Goal: Transaction & Acquisition: Book appointment/travel/reservation

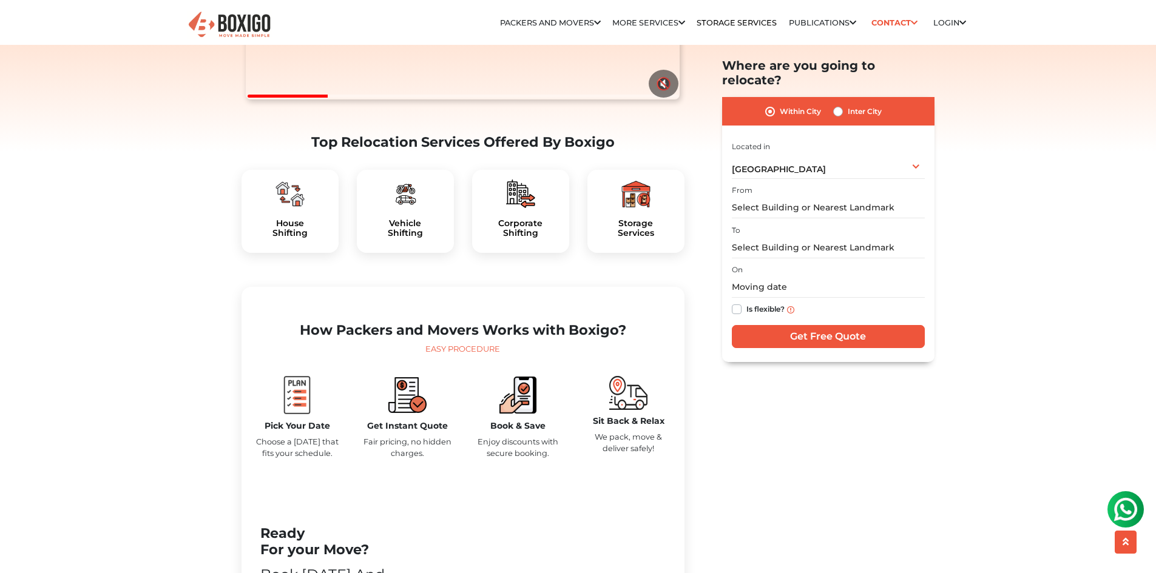
click at [285, 241] on div "House Shifting" at bounding box center [289, 212] width 97 height 84
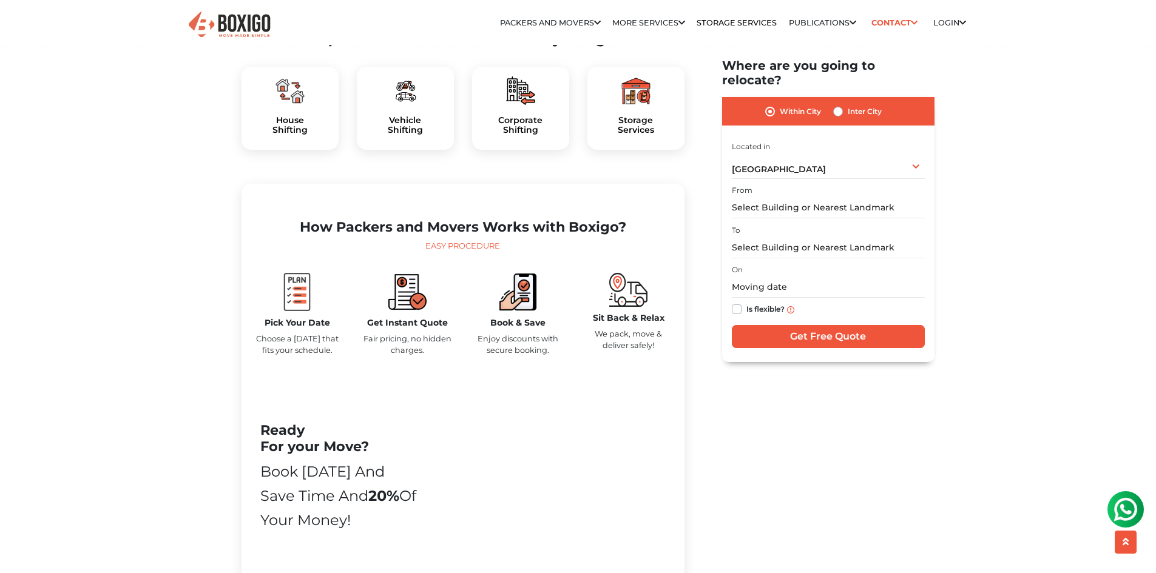
scroll to position [425, 0]
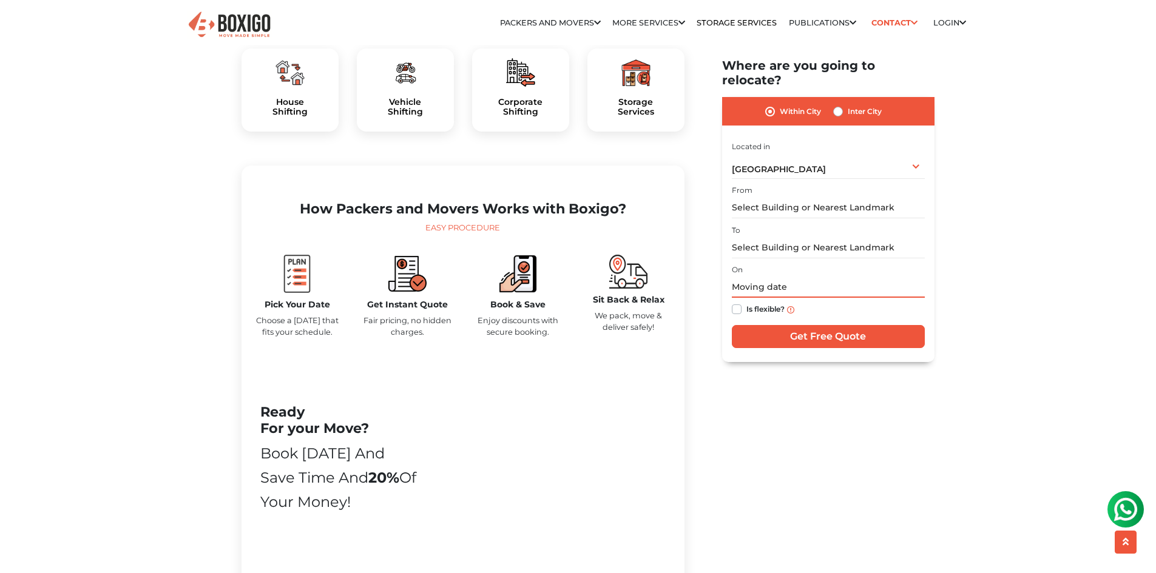
click at [767, 279] on input "text" at bounding box center [828, 287] width 193 height 21
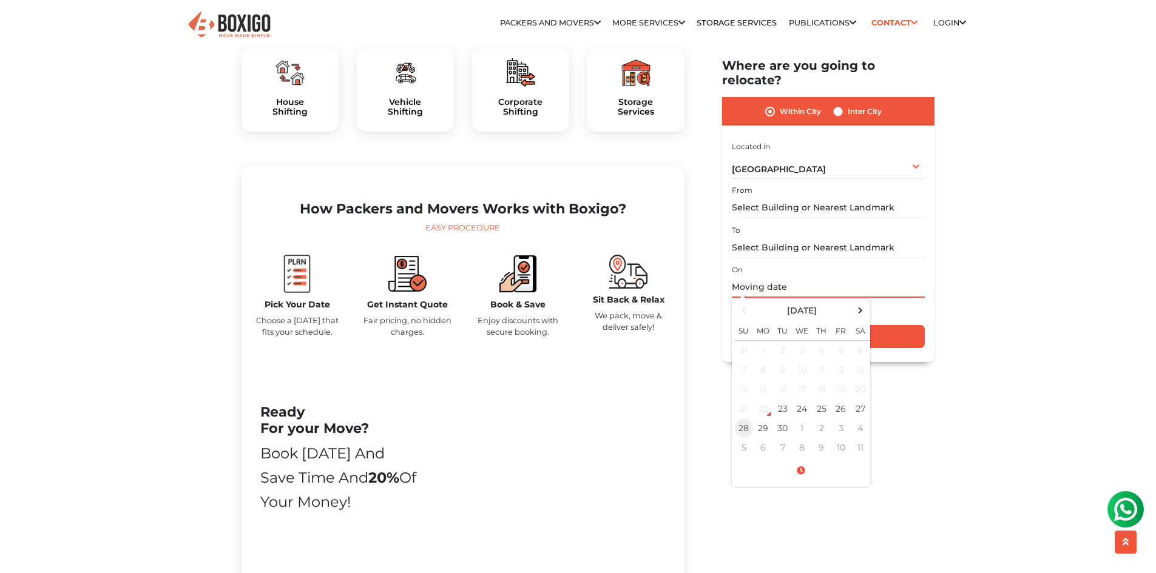
click at [749, 419] on td "28" at bounding box center [743, 428] width 19 height 19
type input "09/28/2025 12:00 AM"
click at [897, 326] on input "Get Free Quote" at bounding box center [828, 337] width 193 height 23
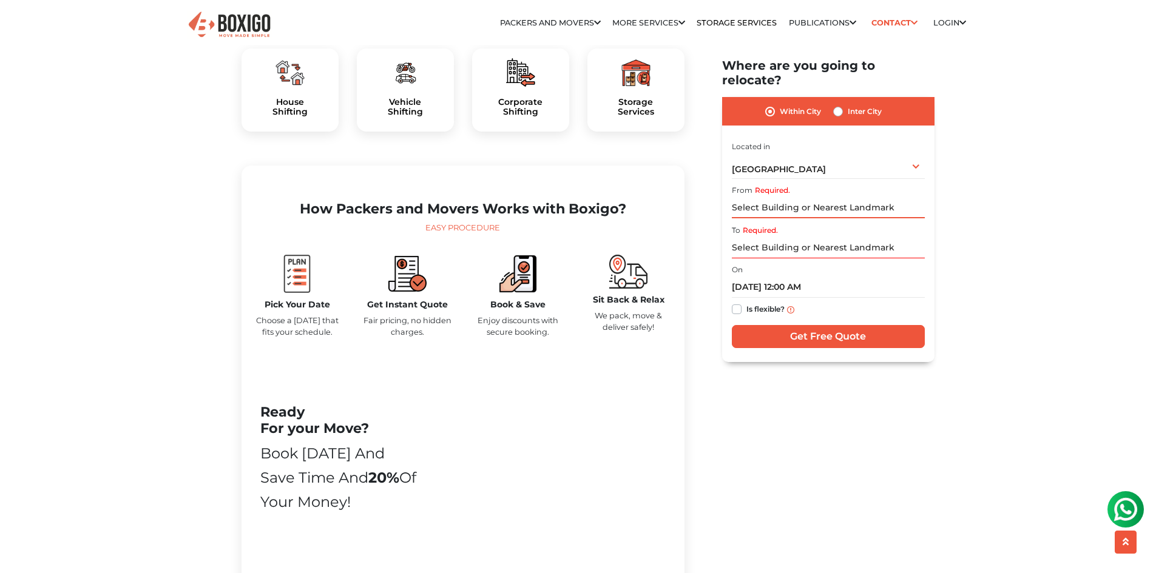
click at [767, 198] on input "Required." at bounding box center [828, 208] width 193 height 21
click at [744, 198] on input "Required." at bounding box center [828, 208] width 193 height 21
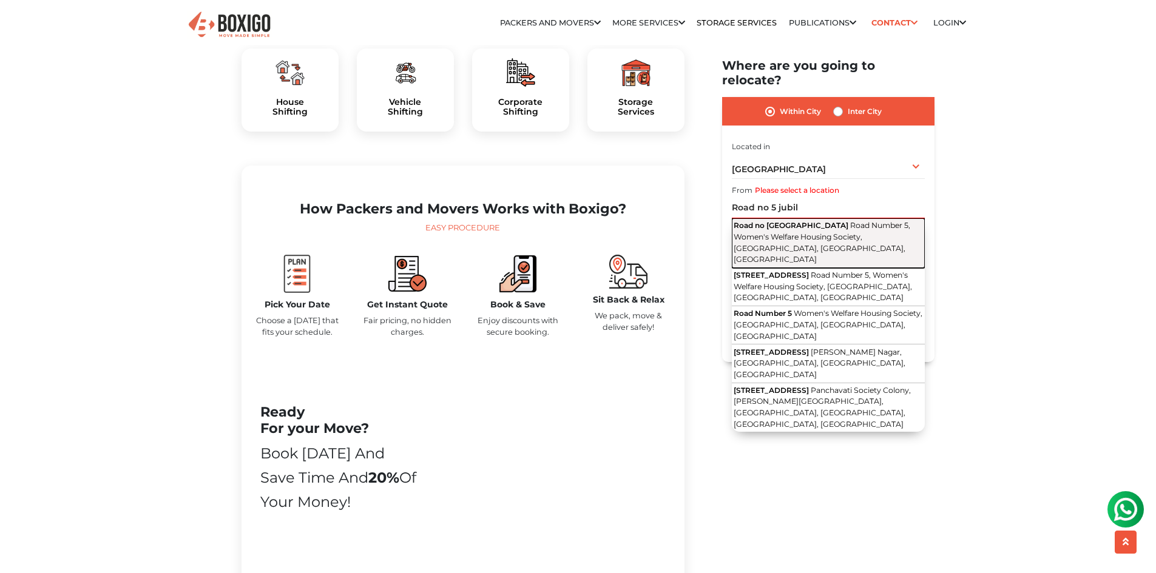
click at [788, 226] on span "Road Number 5, Women's Welfare Housing Society, [GEOGRAPHIC_DATA], [GEOGRAPHIC_…" at bounding box center [822, 242] width 177 height 43
type input "[STREET_ADDRESS], Women's Welfare Housing Society, [GEOGRAPHIC_DATA], [GEOGRAPH…"
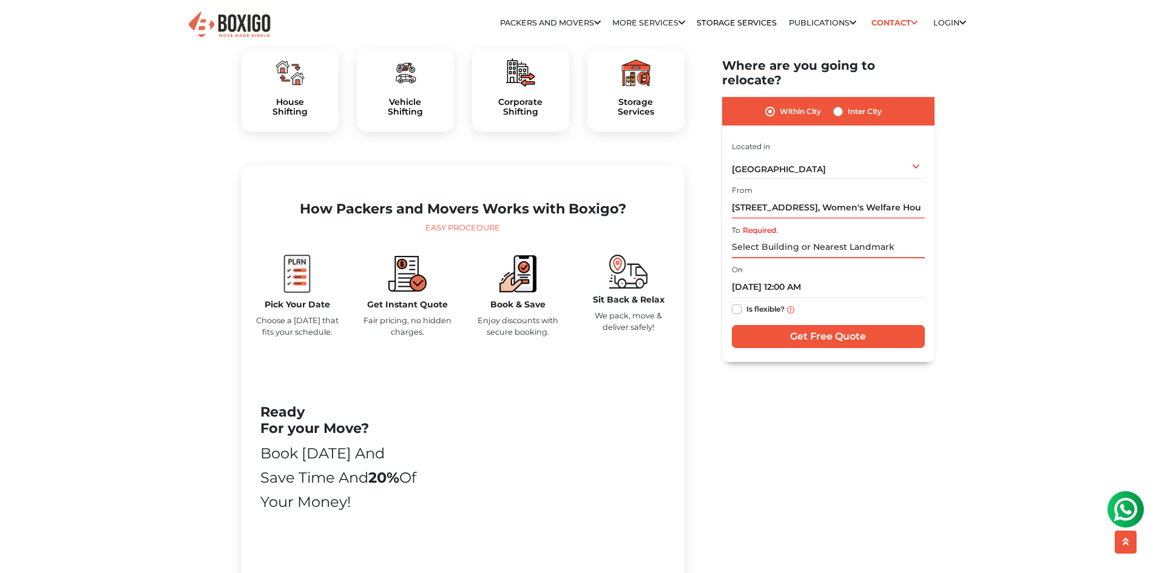
click at [776, 237] on input "Required." at bounding box center [828, 247] width 193 height 21
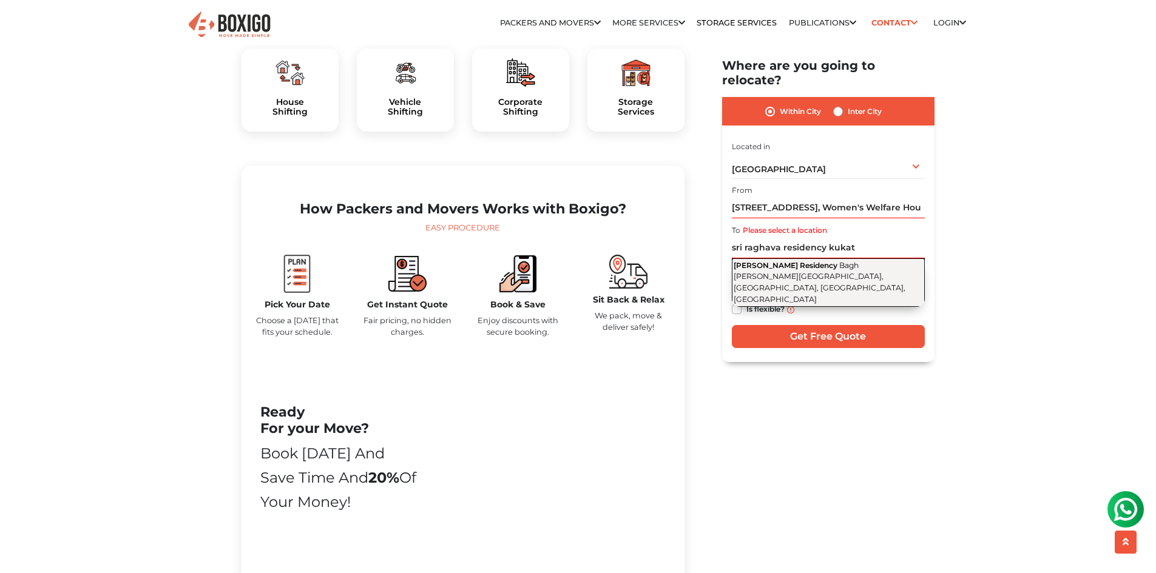
click at [820, 261] on span "Bagh [PERSON_NAME][GEOGRAPHIC_DATA], [GEOGRAPHIC_DATA], [GEOGRAPHIC_DATA], [GEO…" at bounding box center [820, 282] width 172 height 43
type input "Sri Raghava Residency, [GEOGRAPHIC_DATA][PERSON_NAME][GEOGRAPHIC_DATA], [GEOGRA…"
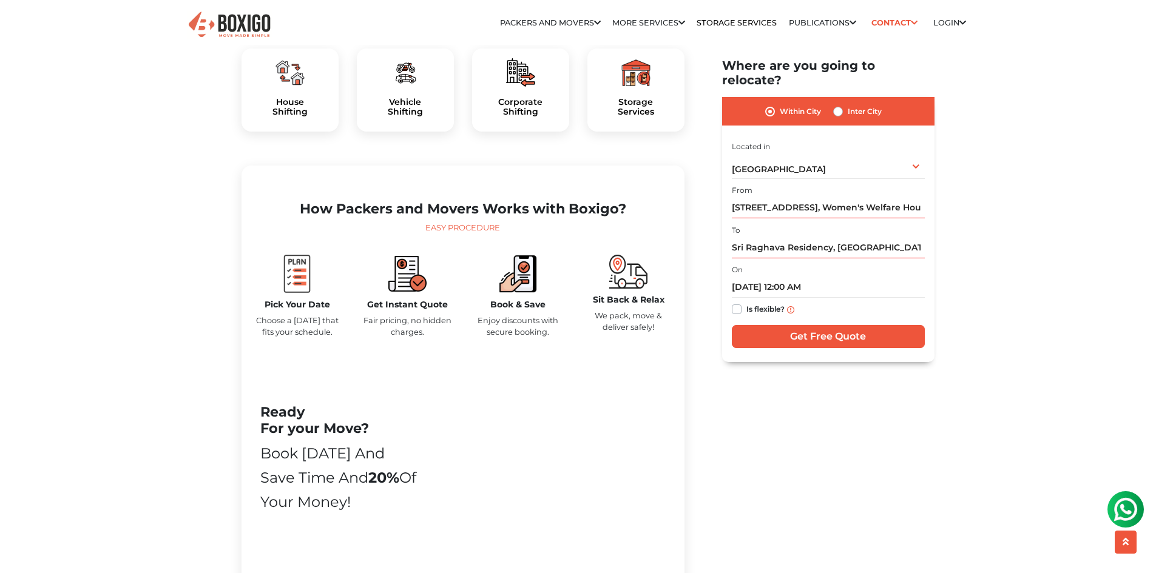
click at [746, 303] on label "Is flexible?" at bounding box center [765, 309] width 38 height 13
click at [734, 303] on input "Is flexible?" at bounding box center [737, 309] width 10 height 12
click at [746, 303] on label "Is flexible?" at bounding box center [765, 309] width 38 height 13
click at [734, 303] on input "Is flexible?" at bounding box center [737, 309] width 10 height 12
checkbox input "false"
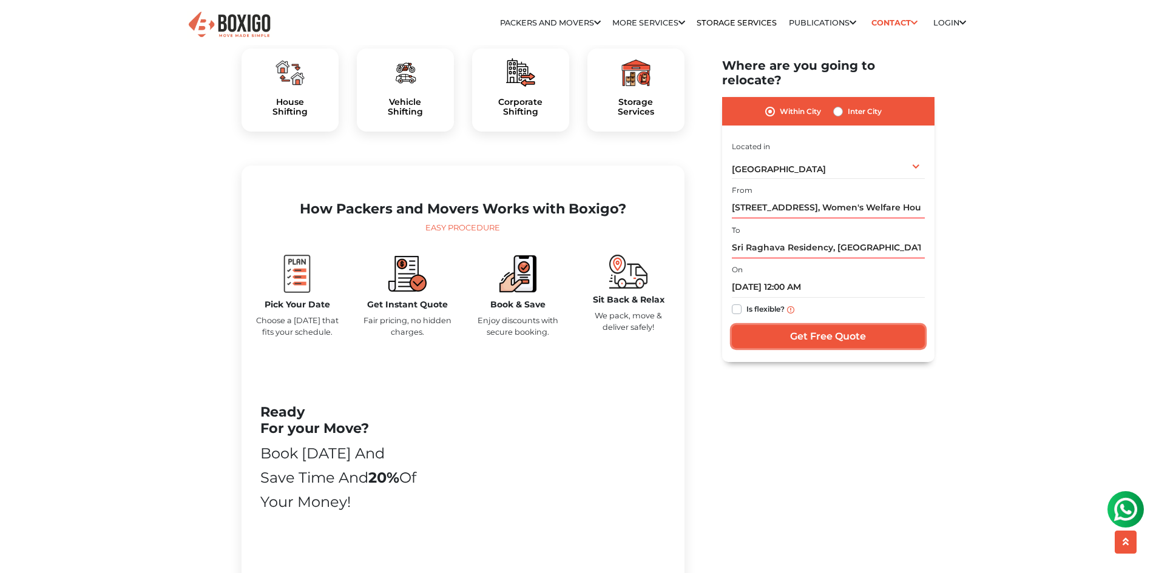
click at [820, 326] on input "Get Free Quote" at bounding box center [828, 337] width 193 height 23
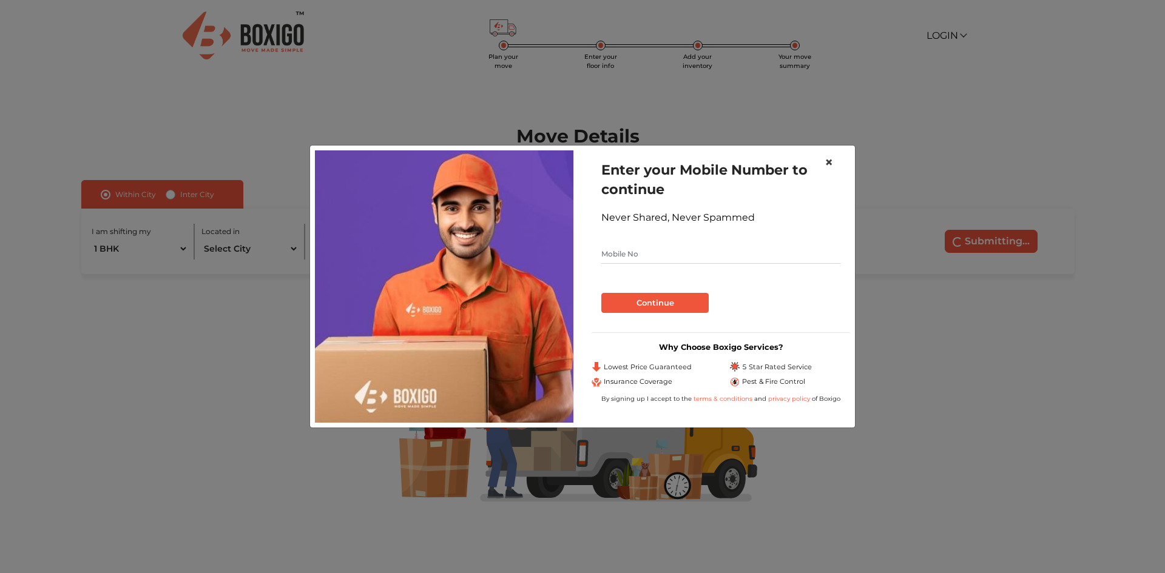
click at [829, 161] on span "×" at bounding box center [829, 163] width 8 height 18
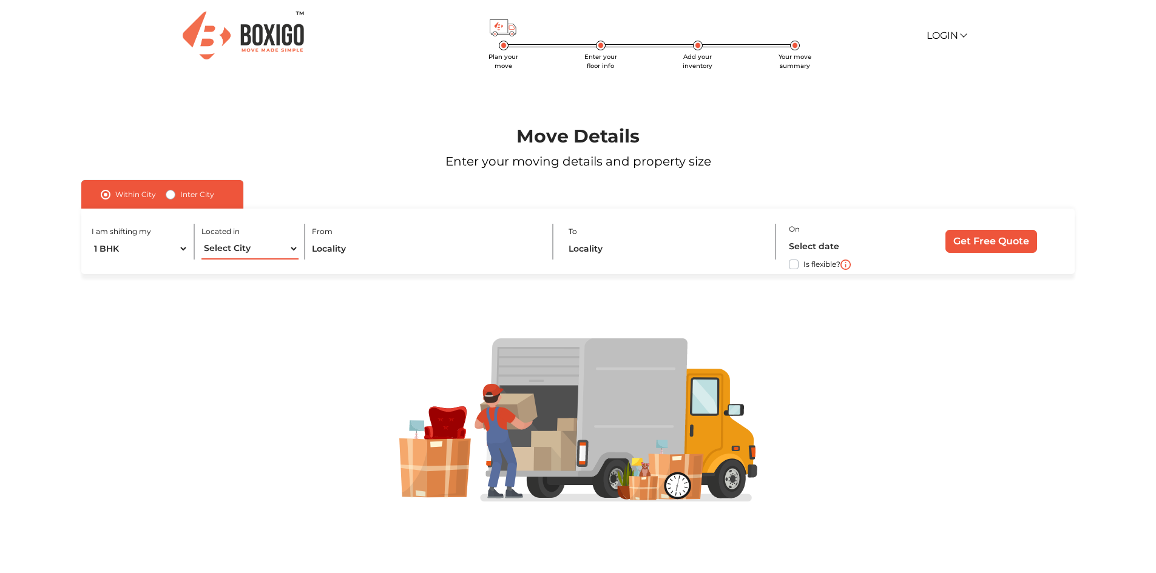
click at [274, 251] on select "Select City [GEOGRAPHIC_DATA] [GEOGRAPHIC_DATA] [GEOGRAPHIC_DATA] [GEOGRAPHIC_D…" at bounding box center [249, 248] width 97 height 21
click at [182, 246] on select "1 BHK 2 BHK 3 BHK 3 + BHK FEW ITEMS" at bounding box center [140, 248] width 97 height 21
select select "2 BHK"
click at [92, 238] on select "1 BHK 2 BHK 3 BHK 3 + BHK FEW ITEMS" at bounding box center [140, 248] width 97 height 21
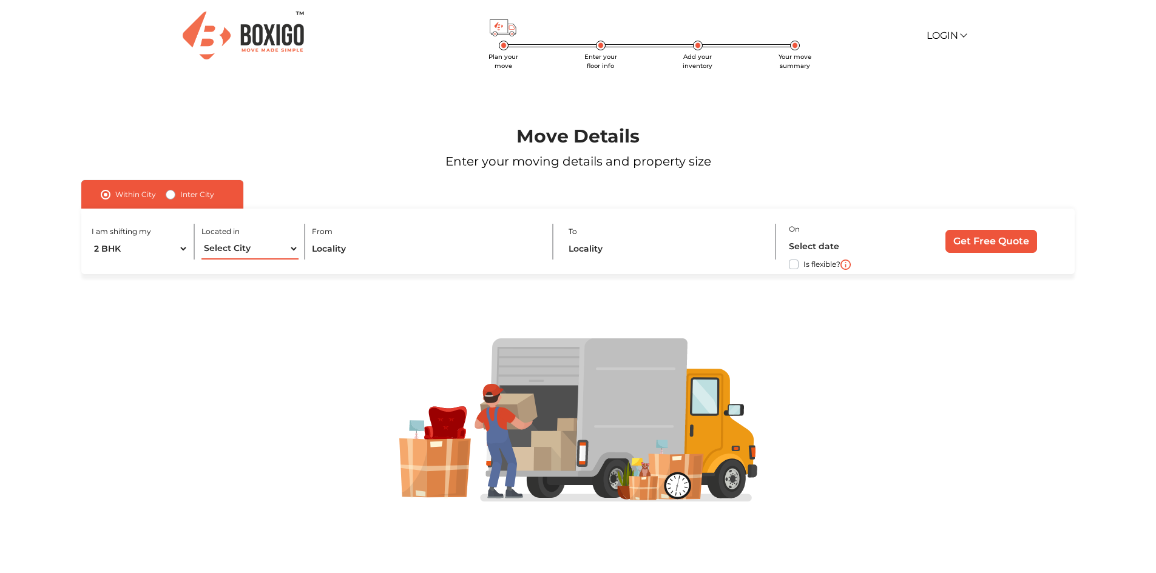
click at [238, 245] on select "Select City [GEOGRAPHIC_DATA] [GEOGRAPHIC_DATA] [GEOGRAPHIC_DATA] [GEOGRAPHIC_D…" at bounding box center [249, 248] width 97 height 21
select select "[GEOGRAPHIC_DATA]"
click at [201, 238] on select "Select City [GEOGRAPHIC_DATA] [GEOGRAPHIC_DATA] [GEOGRAPHIC_DATA] [GEOGRAPHIC_D…" at bounding box center [249, 248] width 97 height 21
click at [389, 253] on input "text" at bounding box center [426, 248] width 228 height 21
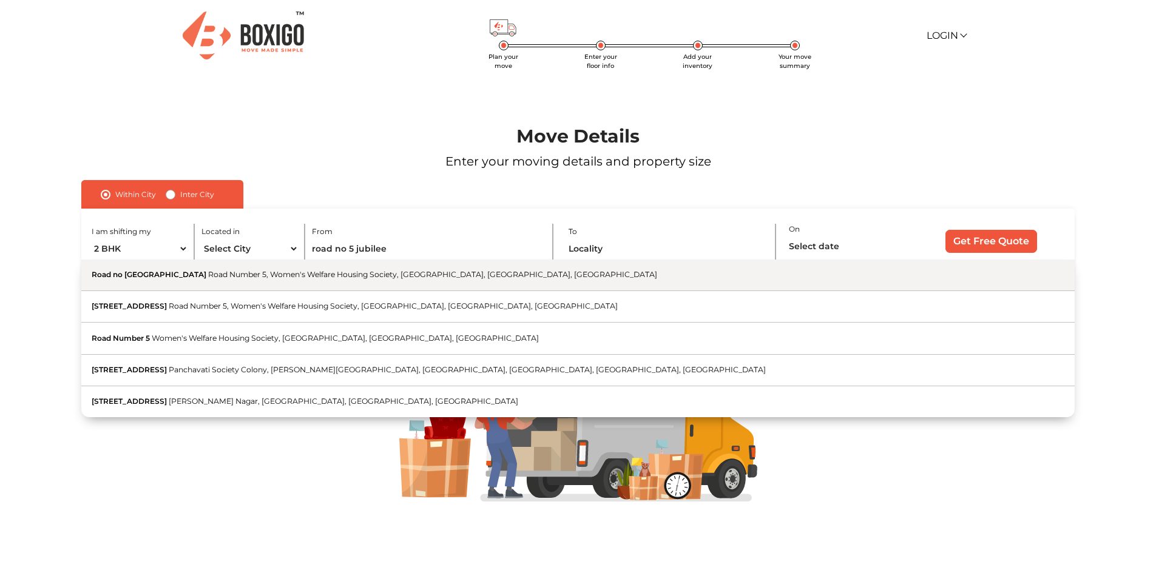
click at [230, 280] on button "[STREET_ADDRESS], [GEOGRAPHIC_DATA]" at bounding box center [577, 276] width 993 height 32
type input "[STREET_ADDRESS], Women's Welfare Housing Society, [GEOGRAPHIC_DATA], [GEOGRAPH…"
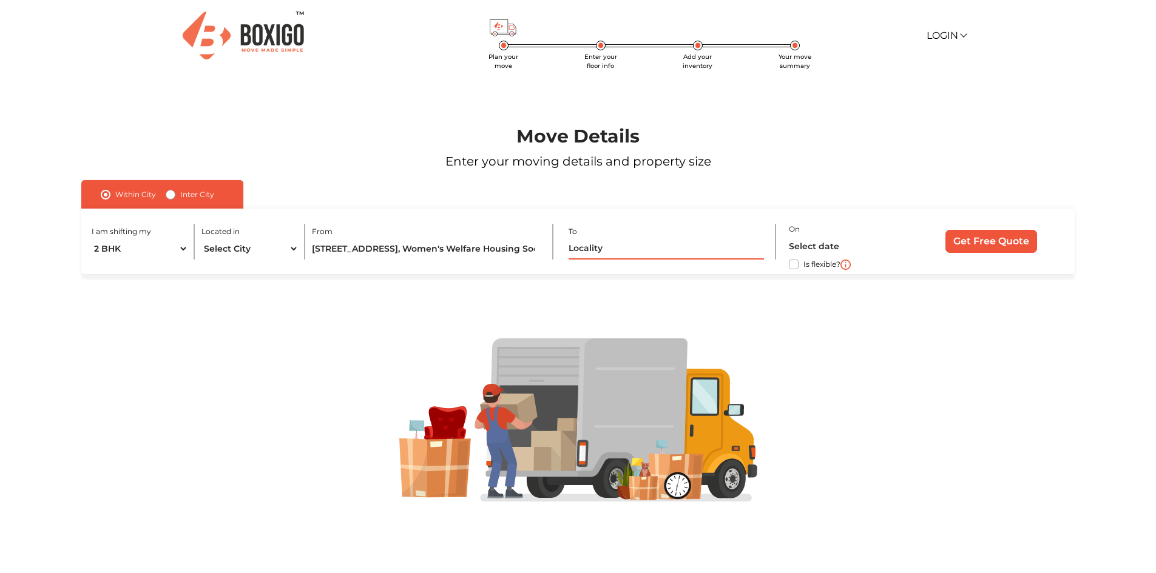
click at [645, 242] on input "text" at bounding box center [666, 248] width 195 height 21
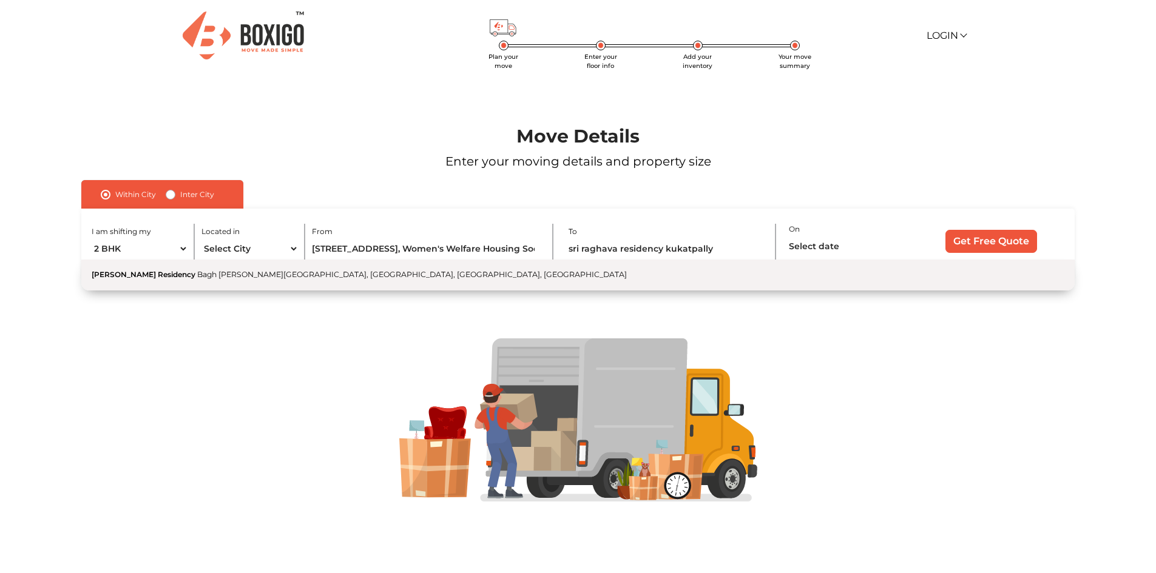
click at [280, 278] on span "Bagh [PERSON_NAME][GEOGRAPHIC_DATA], [GEOGRAPHIC_DATA], [GEOGRAPHIC_DATA], [GEO…" at bounding box center [412, 274] width 430 height 9
type input "Sri Raghava Residency, [GEOGRAPHIC_DATA][PERSON_NAME][GEOGRAPHIC_DATA], [GEOGRA…"
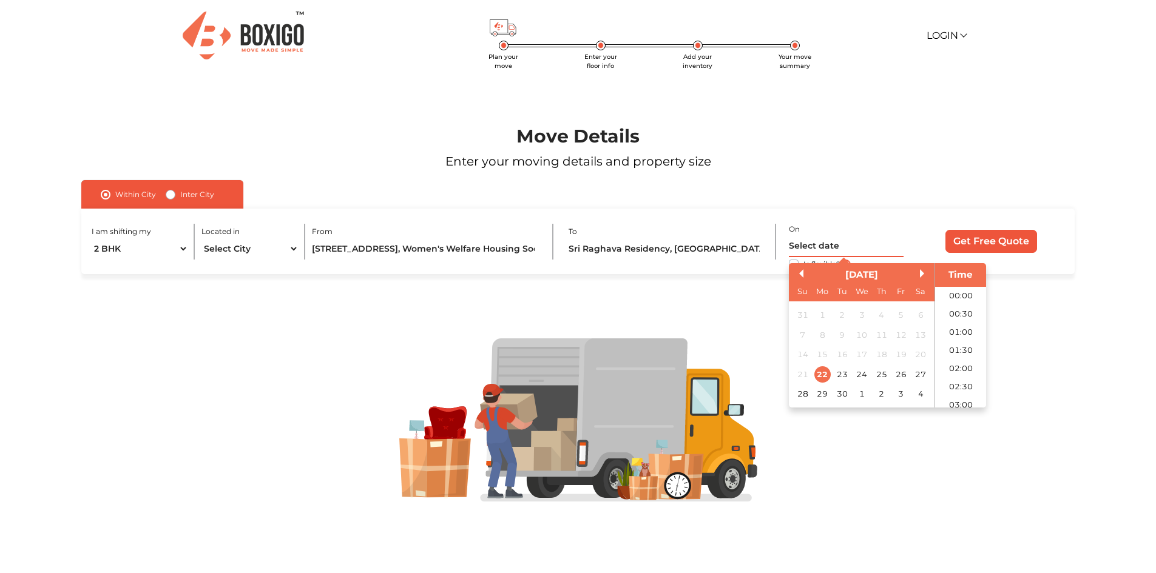
click at [817, 248] on input "text" at bounding box center [846, 246] width 115 height 21
click at [803, 388] on div "28" at bounding box center [802, 394] width 16 height 16
click at [924, 370] on div "27" at bounding box center [921, 374] width 16 height 16
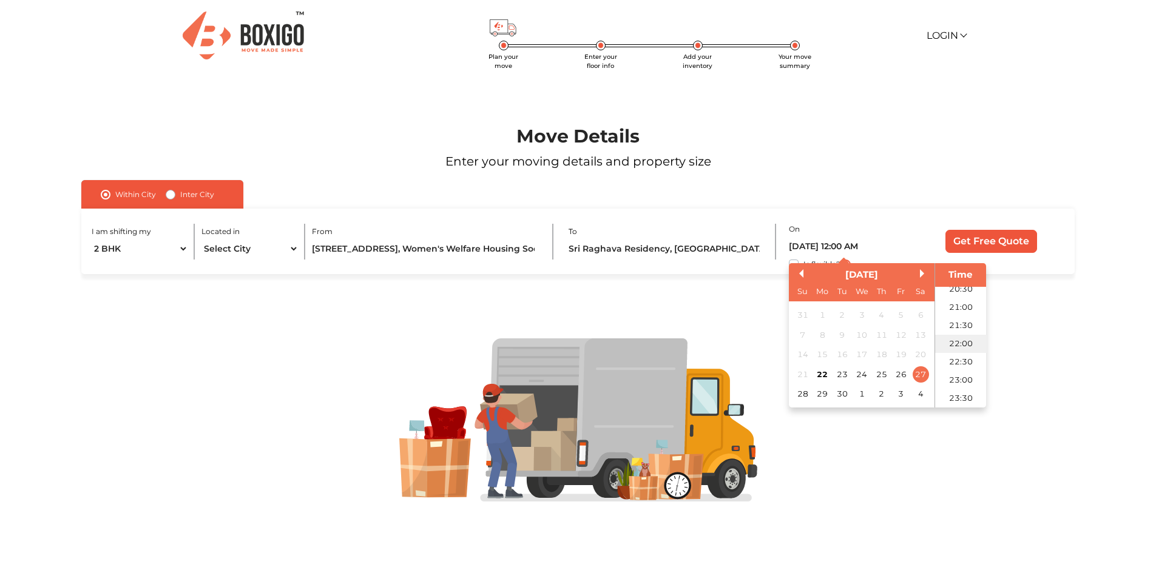
click at [957, 343] on li "22:00" at bounding box center [961, 344] width 52 height 18
type input "[DATE] 10:00 PM"
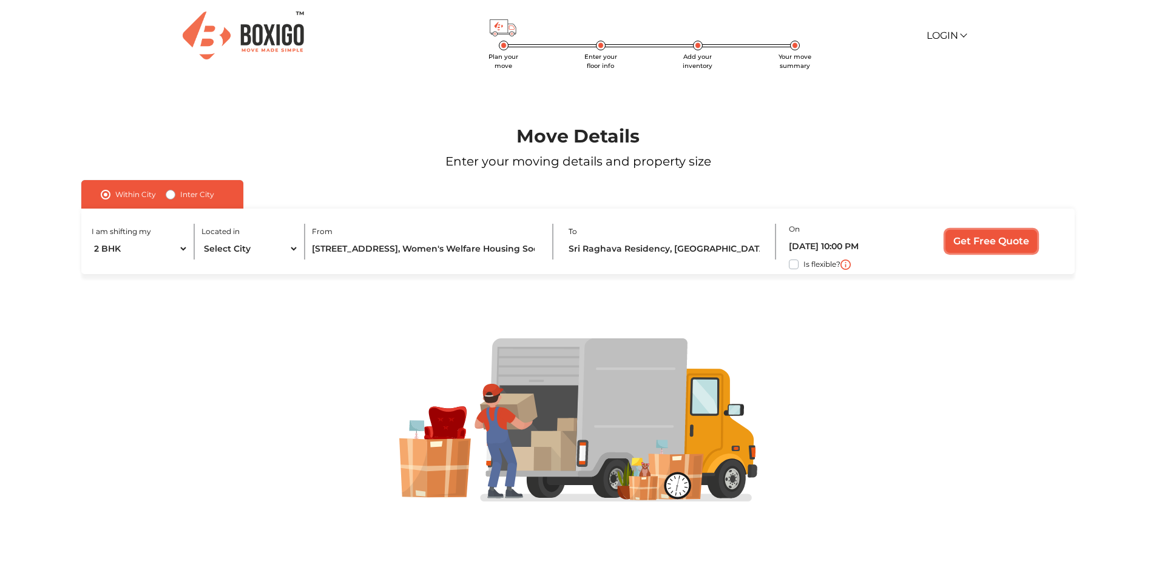
click at [990, 236] on input "Get Free Quote" at bounding box center [991, 241] width 92 height 23
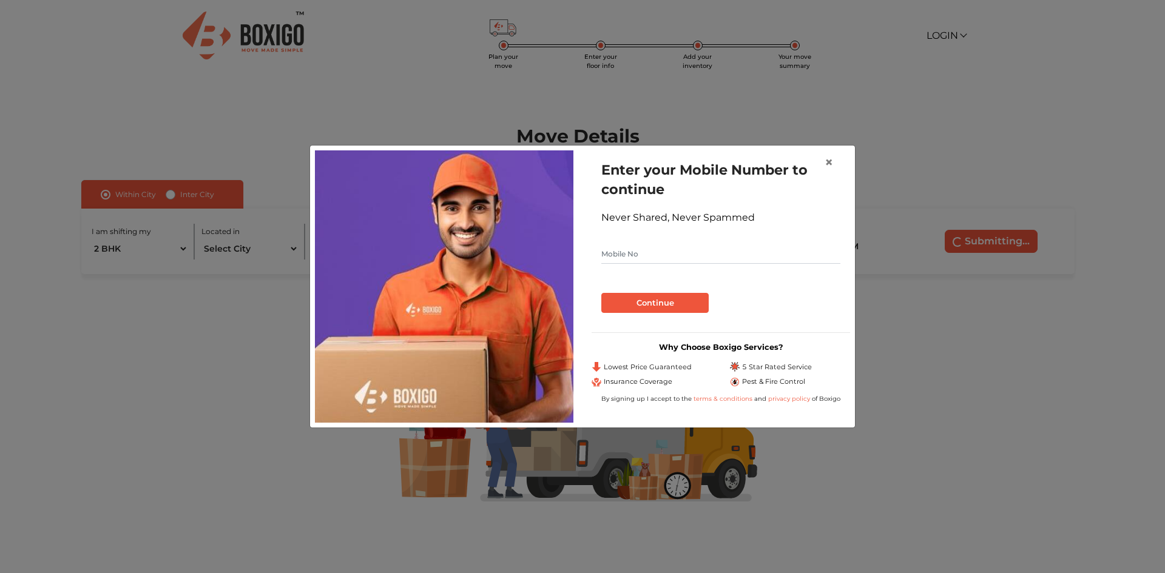
click at [659, 254] on input "text" at bounding box center [720, 254] width 239 height 19
type input "9347748846"
click at [643, 297] on button "Continue" at bounding box center [654, 303] width 107 height 21
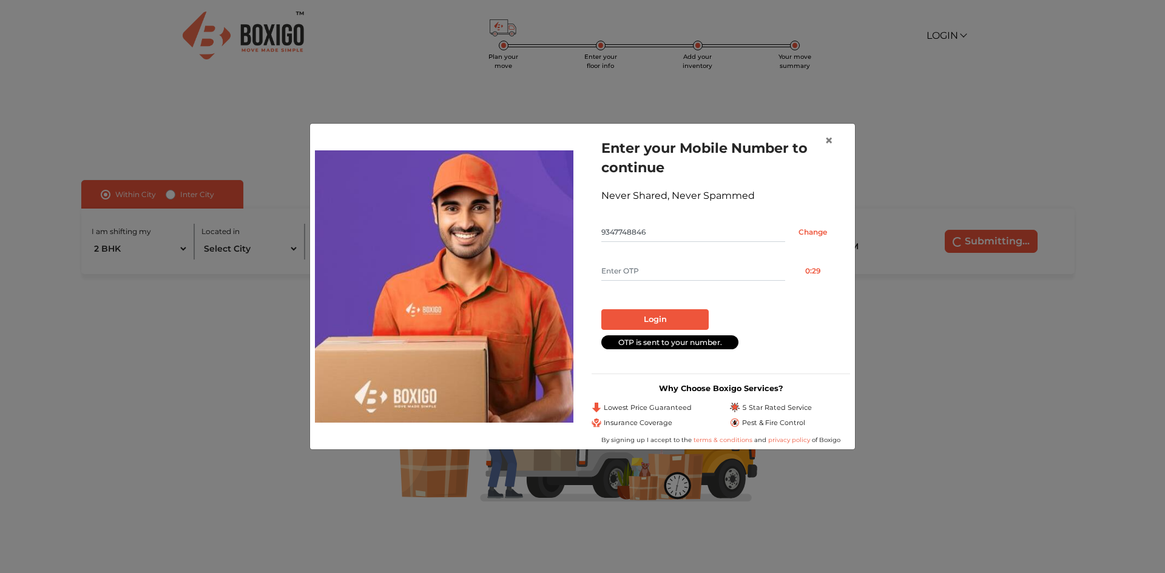
click at [671, 273] on input "text" at bounding box center [693, 271] width 184 height 19
type input "1987"
click at [647, 313] on button "Login" at bounding box center [654, 319] width 107 height 21
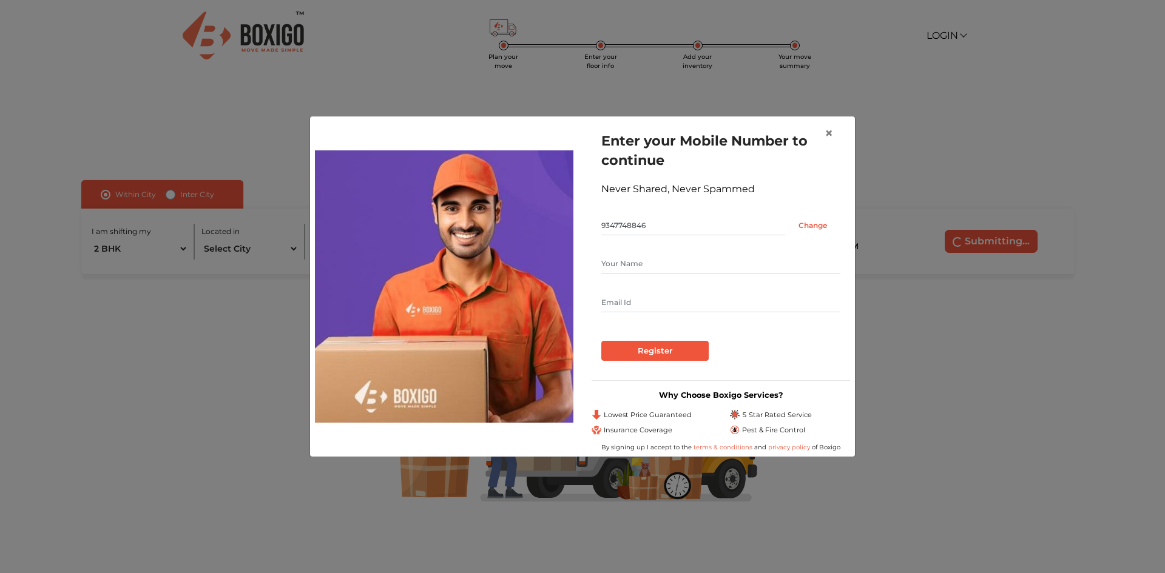
click at [632, 263] on input "text" at bounding box center [720, 263] width 239 height 19
type input "Kiran"
click at [641, 359] on input "Register" at bounding box center [654, 351] width 107 height 21
type input "[EMAIL_ADDRESS][DOMAIN_NAME]"
click at [644, 351] on input "Register" at bounding box center [654, 351] width 107 height 21
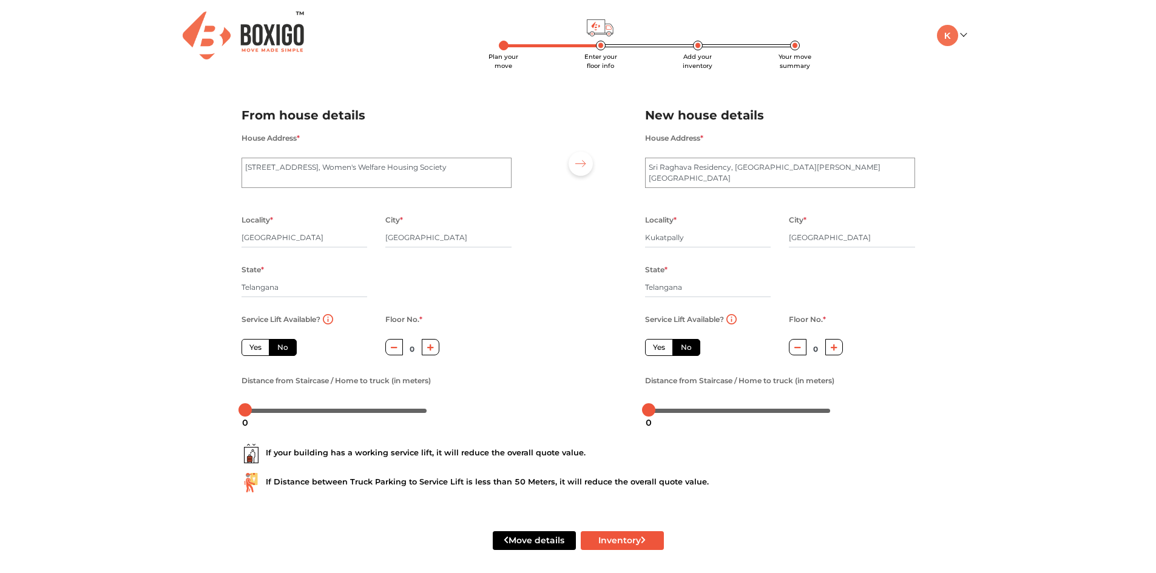
click at [260, 345] on label "Yes" at bounding box center [255, 347] width 28 height 17
click at [257, 345] on input "Yes" at bounding box center [253, 346] width 8 height 8
radio input "true"
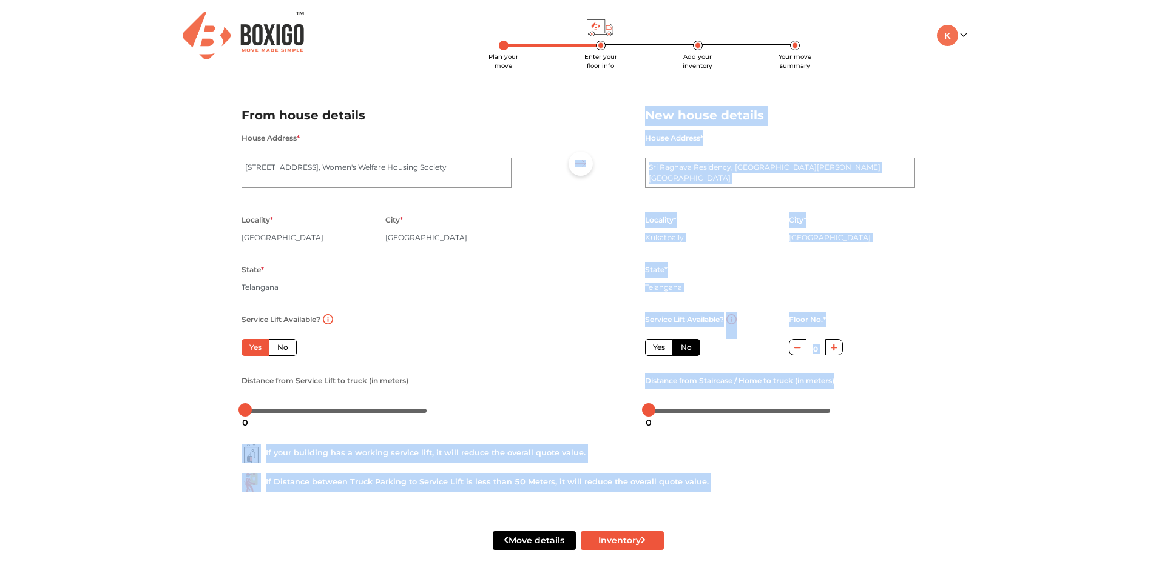
drag, startPoint x: 248, startPoint y: 413, endPoint x: 237, endPoint y: 411, distance: 11.1
click at [237, 411] on body "Plan your move Enter your floor info Add your inventory Your move summary My Mo…" at bounding box center [578, 286] width 1156 height 573
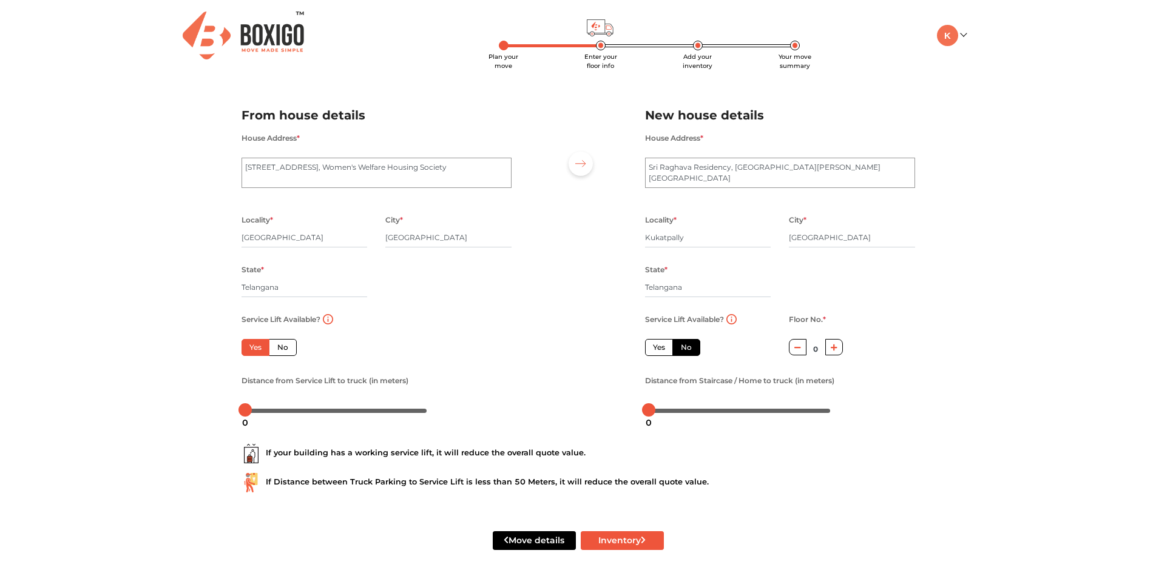
click at [456, 356] on div "Service Lift Available? Yes No Floor No. * 0 Distance from Service Lift to truc…" at bounding box center [376, 366] width 288 height 108
click at [661, 346] on label "Yes" at bounding box center [659, 347] width 28 height 17
click at [661, 346] on input "Yes" at bounding box center [657, 346] width 8 height 8
radio input "false"
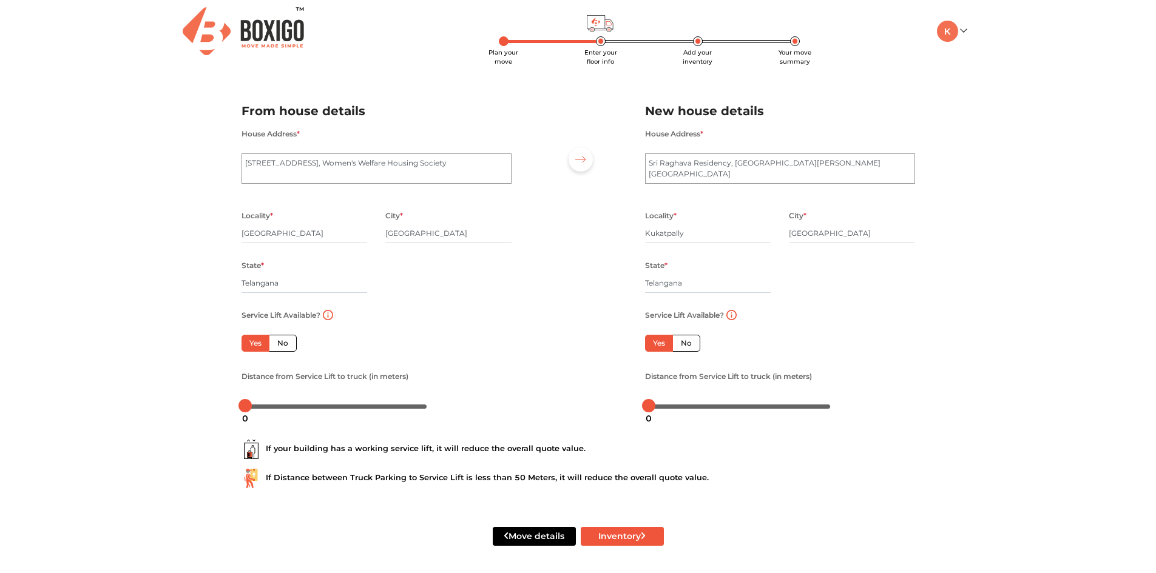
scroll to position [6, 0]
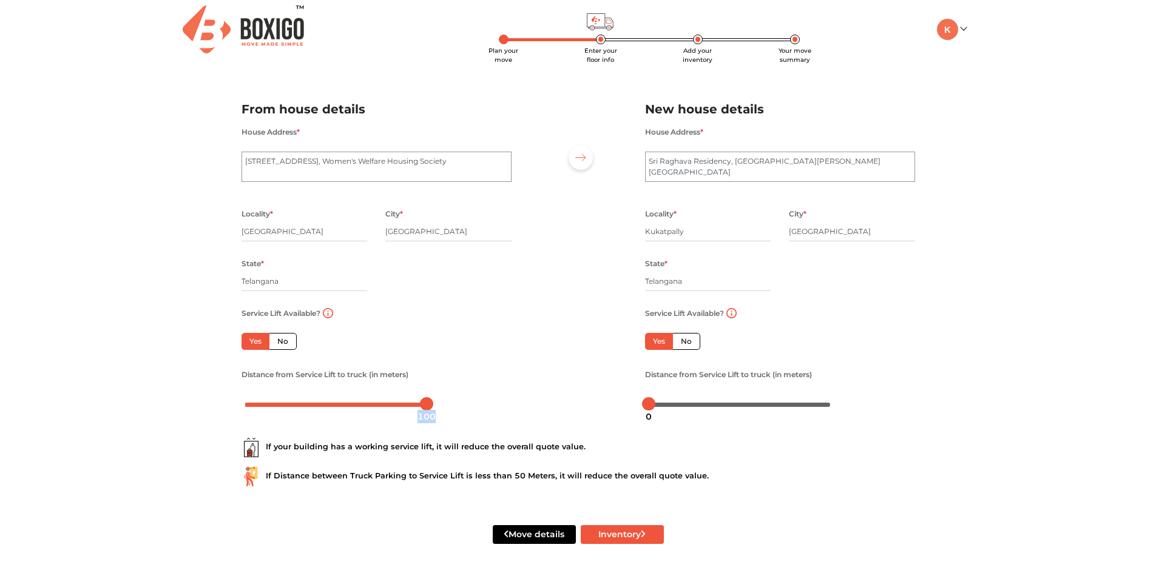
drag, startPoint x: 245, startPoint y: 407, endPoint x: 436, endPoint y: 413, distance: 191.2
click at [436, 413] on div "100" at bounding box center [427, 417] width 28 height 21
drag, startPoint x: 427, startPoint y: 401, endPoint x: 255, endPoint y: 405, distance: 171.8
click at [255, 405] on div at bounding box center [255, 403] width 13 height 13
click at [253, 404] on div at bounding box center [253, 403] width 13 height 13
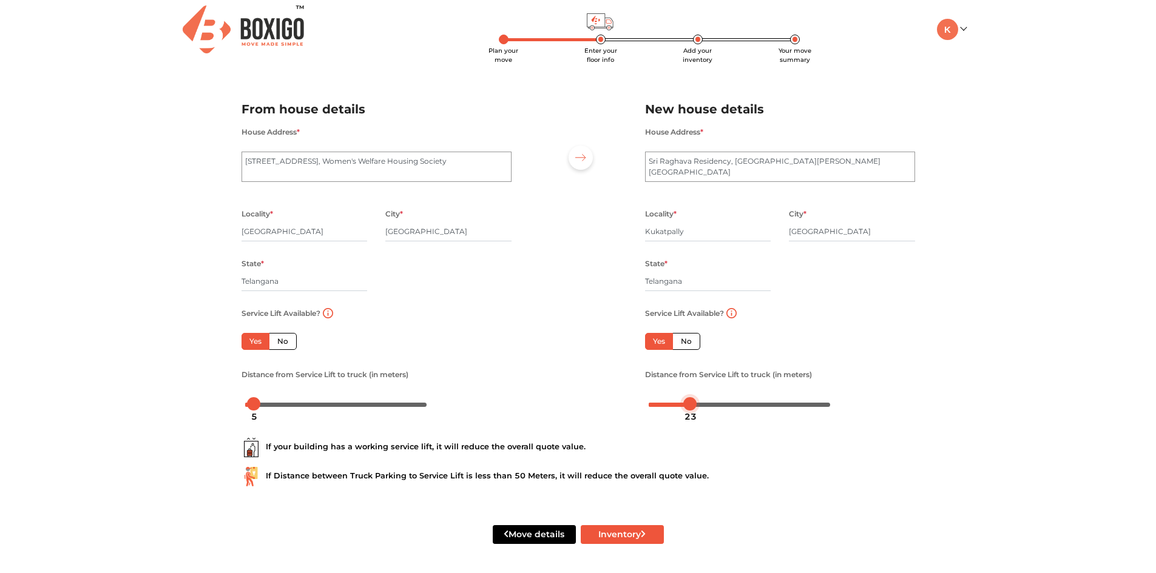
drag, startPoint x: 650, startPoint y: 404, endPoint x: 692, endPoint y: 405, distance: 41.9
click at [692, 405] on div at bounding box center [689, 403] width 13 height 13
click at [683, 407] on div "22" at bounding box center [689, 417] width 22 height 21
click at [683, 401] on div at bounding box center [684, 403] width 13 height 13
click at [615, 533] on button "Inventory" at bounding box center [622, 534] width 83 height 19
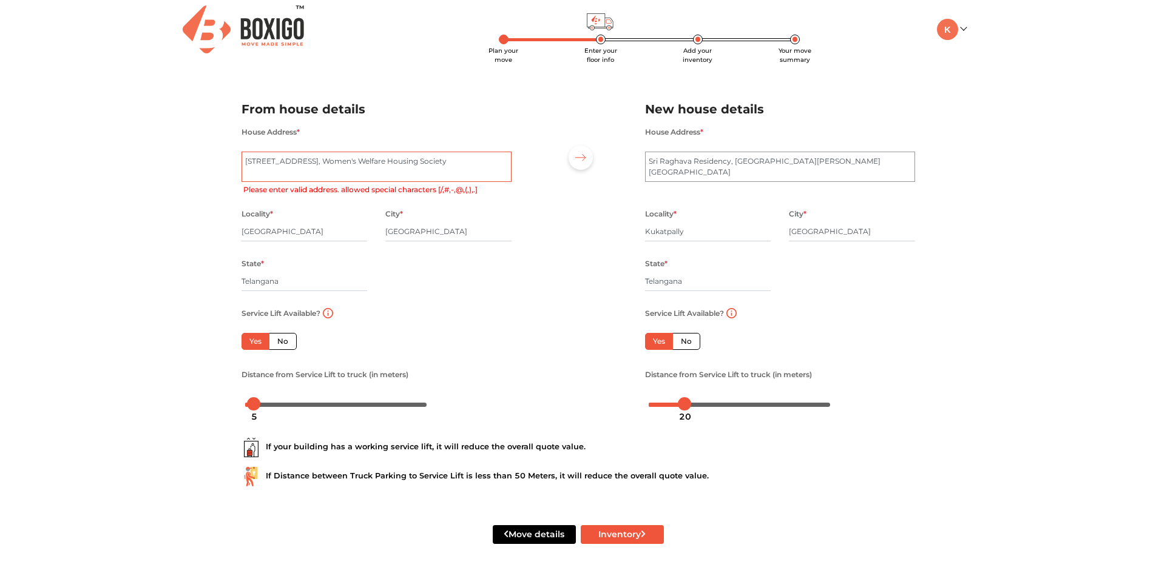
click at [305, 166] on textarea "[STREET_ADDRESS], Women's Welfare Housing Society" at bounding box center [376, 167] width 270 height 30
drag, startPoint x: 318, startPoint y: 178, endPoint x: 25, endPoint y: 107, distance: 301.0
click at [26, 107] on div "Plan your move Enter your floor info Add your inventory Your move summary My Mo…" at bounding box center [578, 283] width 1156 height 579
click at [575, 210] on div at bounding box center [578, 252] width 115 height 334
click at [306, 163] on textarea "[STREET_ADDRESS], Women's Welfare Housing Society" at bounding box center [376, 167] width 270 height 30
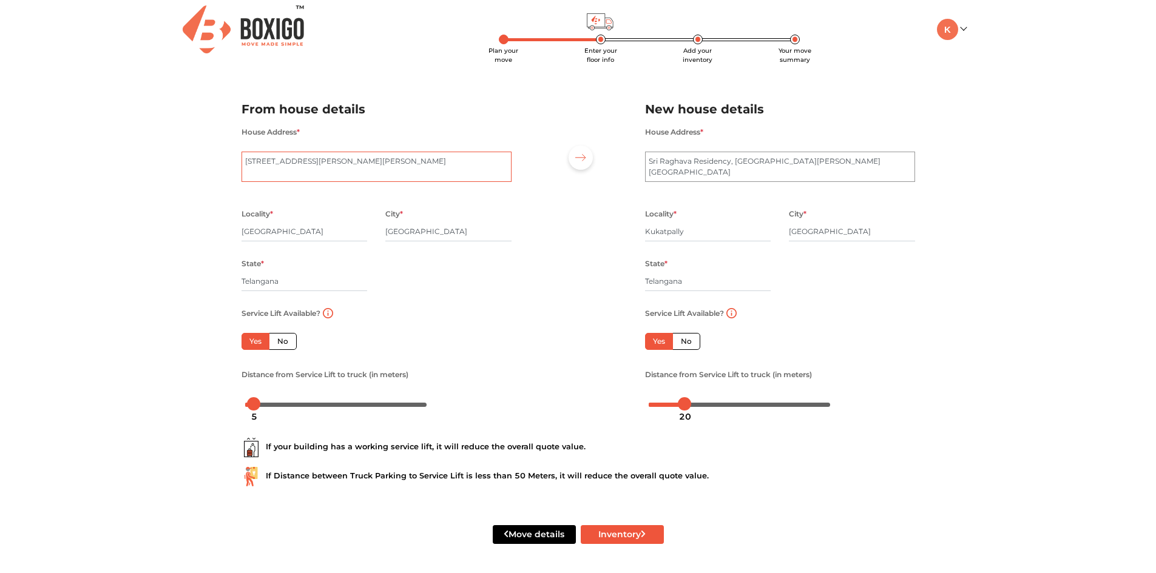
click at [289, 163] on textarea "[STREET_ADDRESS], Women's Welfare Housing Society" at bounding box center [376, 167] width 270 height 30
click at [299, 163] on textarea "[STREET_ADDRESS], Women's Welfare Housing Society" at bounding box center [376, 167] width 270 height 30
click at [305, 160] on textarea "[STREET_ADDRESS], Women's Welfare Housing Society" at bounding box center [376, 167] width 270 height 30
click at [411, 164] on textarea "[STREET_ADDRESS], Women's Welfare Housing Society" at bounding box center [376, 167] width 270 height 30
click at [478, 161] on textarea "[STREET_ADDRESS], Women's Welfare Housing Society" at bounding box center [376, 167] width 270 height 30
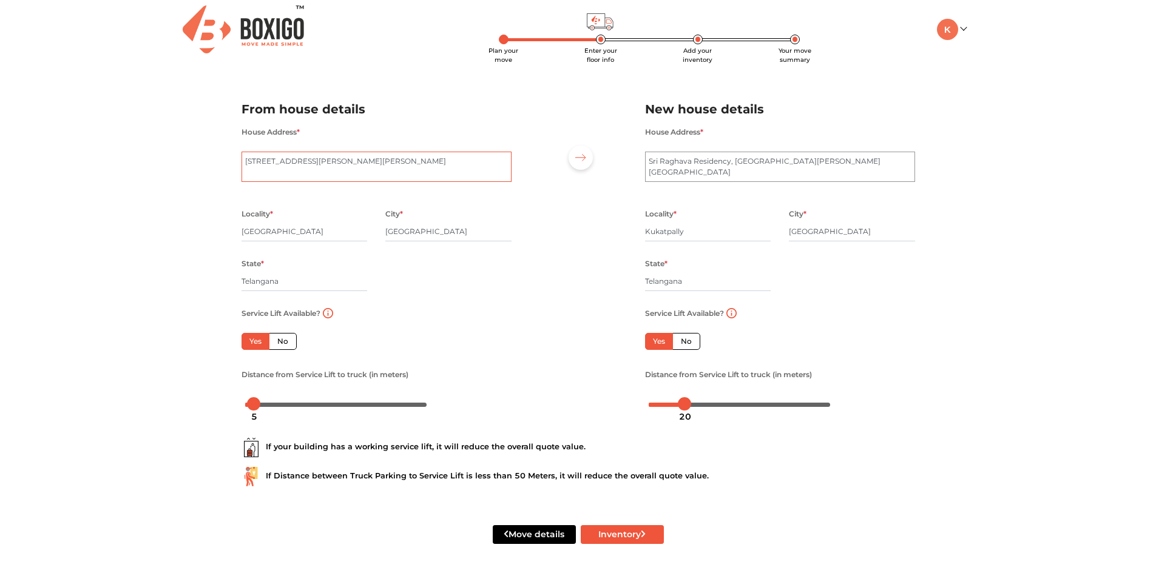
drag, startPoint x: 274, startPoint y: 169, endPoint x: 493, endPoint y: 164, distance: 218.5
click at [493, 164] on textarea "[STREET_ADDRESS], Women's Welfare Housing Society" at bounding box center [376, 167] width 270 height 30
click at [292, 174] on textarea "[STREET_ADDRESS], Women's Welfare Housing Society" at bounding box center [376, 167] width 270 height 30
drag, startPoint x: 292, startPoint y: 174, endPoint x: 471, endPoint y: 171, distance: 179.6
click at [495, 176] on textarea "[STREET_ADDRESS], Women's Welfare Housing Society" at bounding box center [376, 167] width 270 height 30
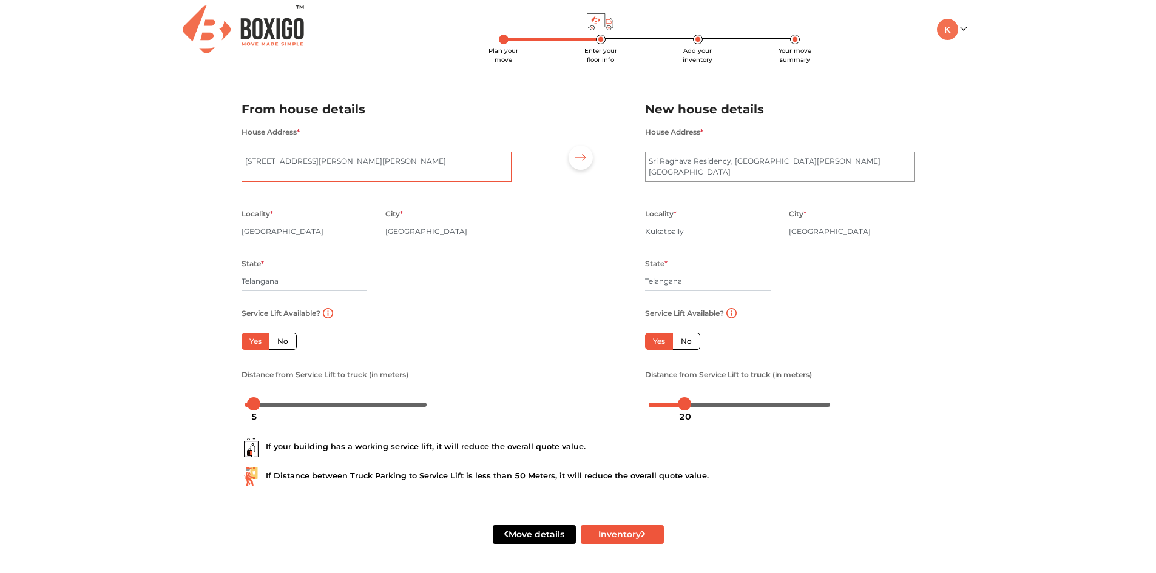
click at [267, 173] on textarea "[STREET_ADDRESS], Women's Welfare Housing Society" at bounding box center [376, 167] width 270 height 30
click at [359, 178] on textarea "[STREET_ADDRESS], Women's Welfare Housing Society" at bounding box center [376, 167] width 270 height 30
type textarea "[STREET_ADDRESS][PERSON_NAME][PERSON_NAME]"
click at [859, 174] on textarea "Sri Raghava Residency, [GEOGRAPHIC_DATA][PERSON_NAME][GEOGRAPHIC_DATA]" at bounding box center [780, 167] width 270 height 30
click at [889, 160] on textarea "Sri Raghava Residency, [GEOGRAPHIC_DATA][PERSON_NAME][GEOGRAPHIC_DATA]" at bounding box center [780, 167] width 270 height 30
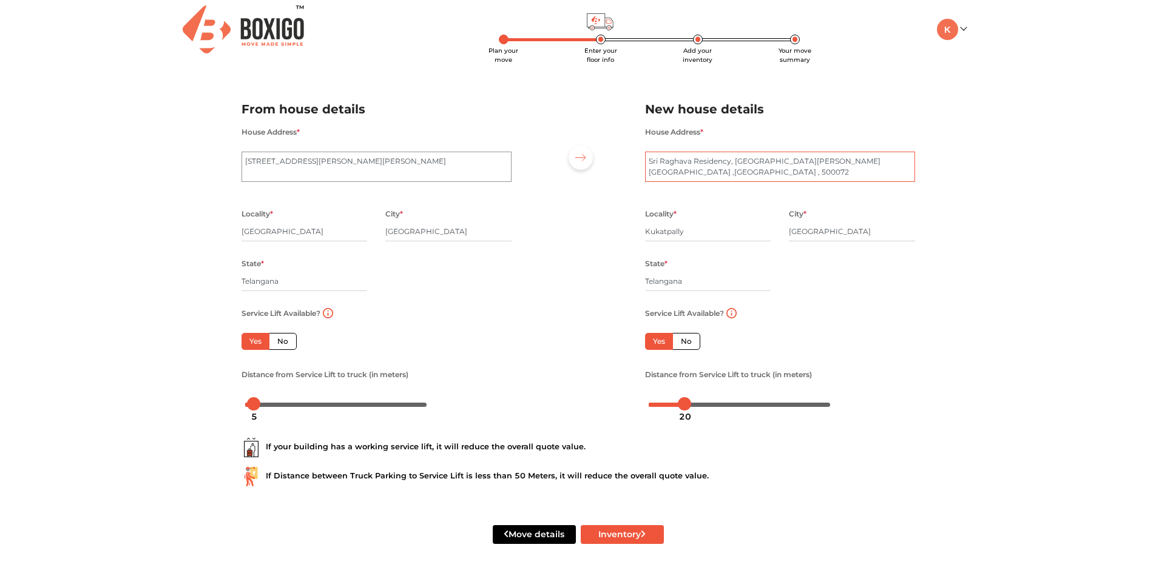
type textarea "Sri Raghava Residency, [GEOGRAPHIC_DATA][PERSON_NAME][GEOGRAPHIC_DATA] ,[GEOGRA…"
click at [966, 328] on div "Plan your move Enter your floor info Add your inventory Your move summary My Mo…" at bounding box center [578, 283] width 1156 height 579
click at [632, 539] on button "Inventory" at bounding box center [622, 534] width 83 height 19
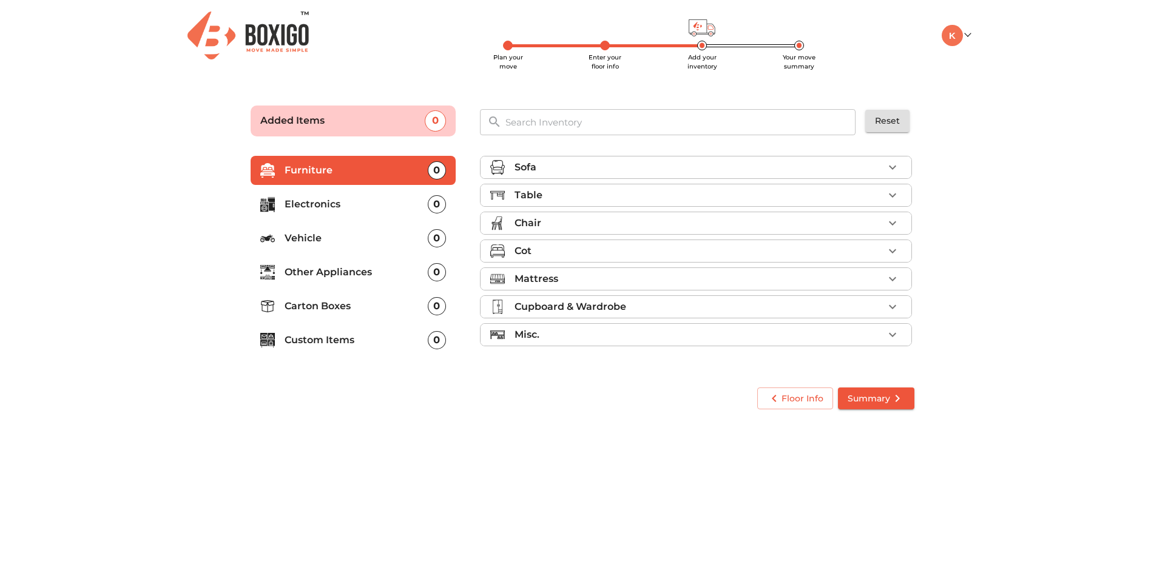
click at [573, 158] on li "Sofa" at bounding box center [696, 168] width 431 height 22
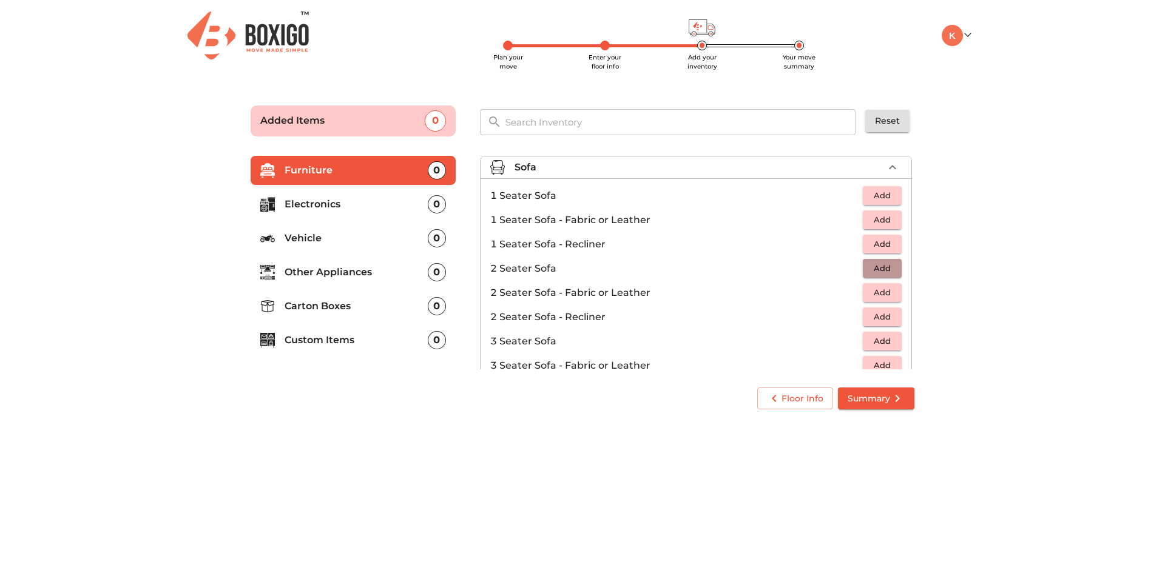
click at [877, 262] on span "Add" at bounding box center [882, 269] width 27 height 14
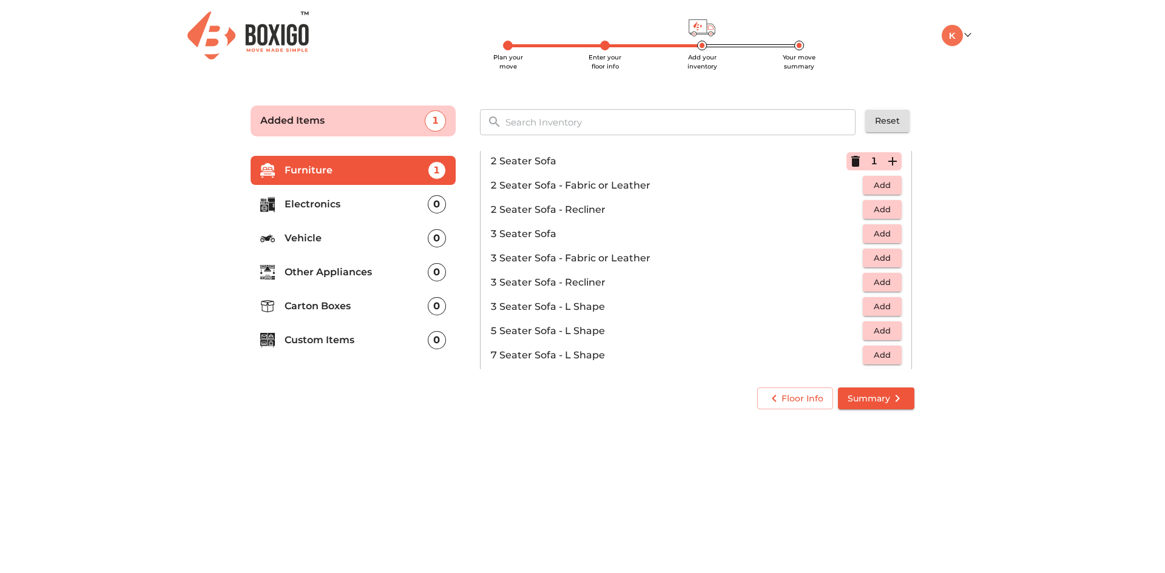
scroll to position [121, 0]
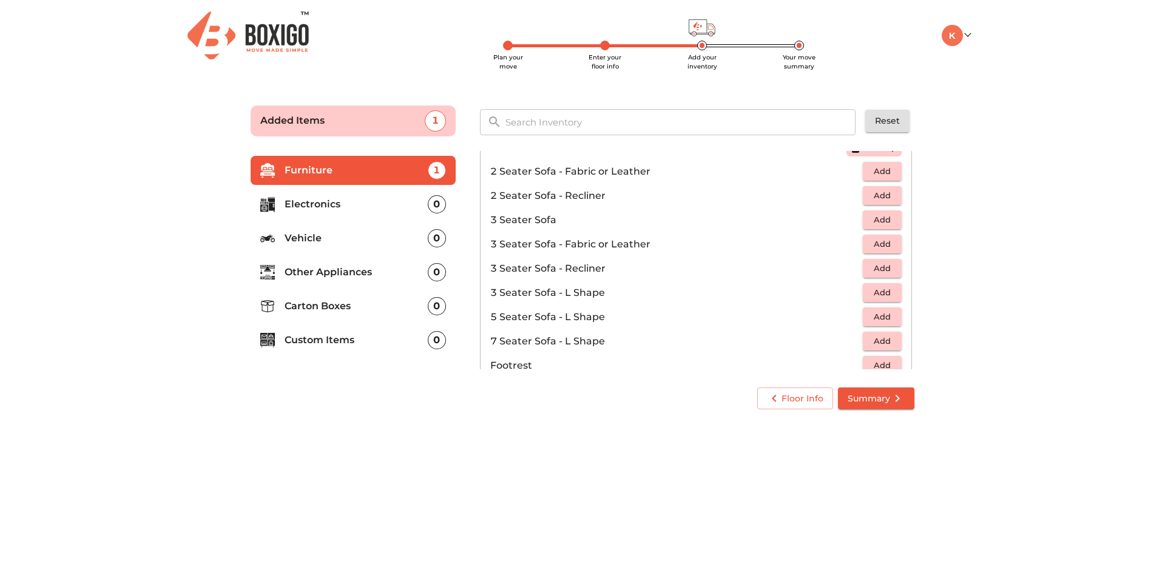
click at [875, 217] on span "Add" at bounding box center [882, 220] width 27 height 14
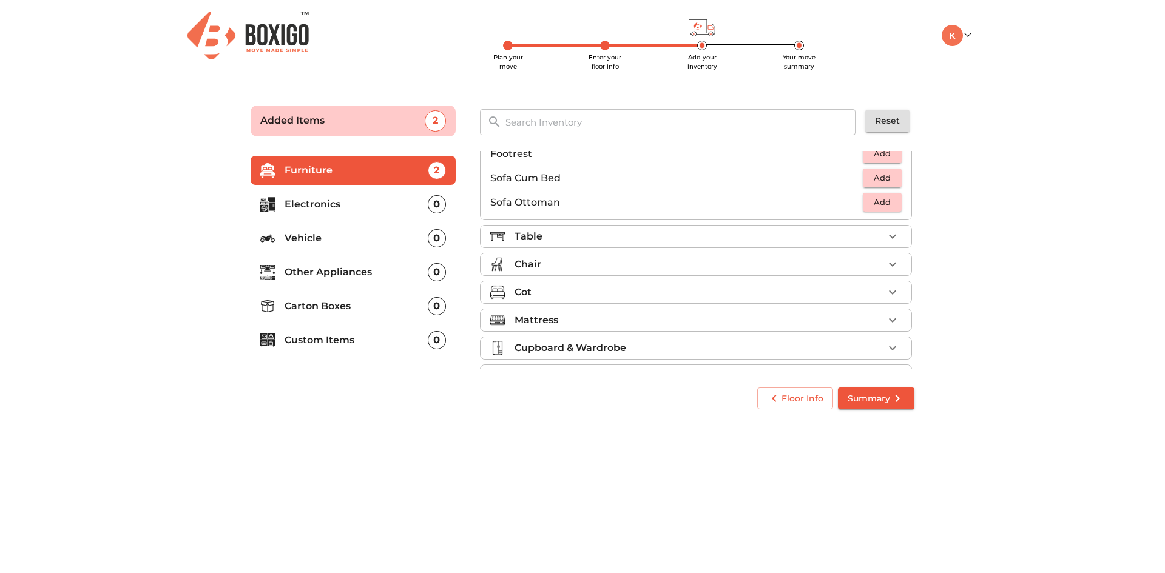
scroll to position [361, 0]
click at [870, 202] on div "Table" at bounding box center [699, 208] width 369 height 15
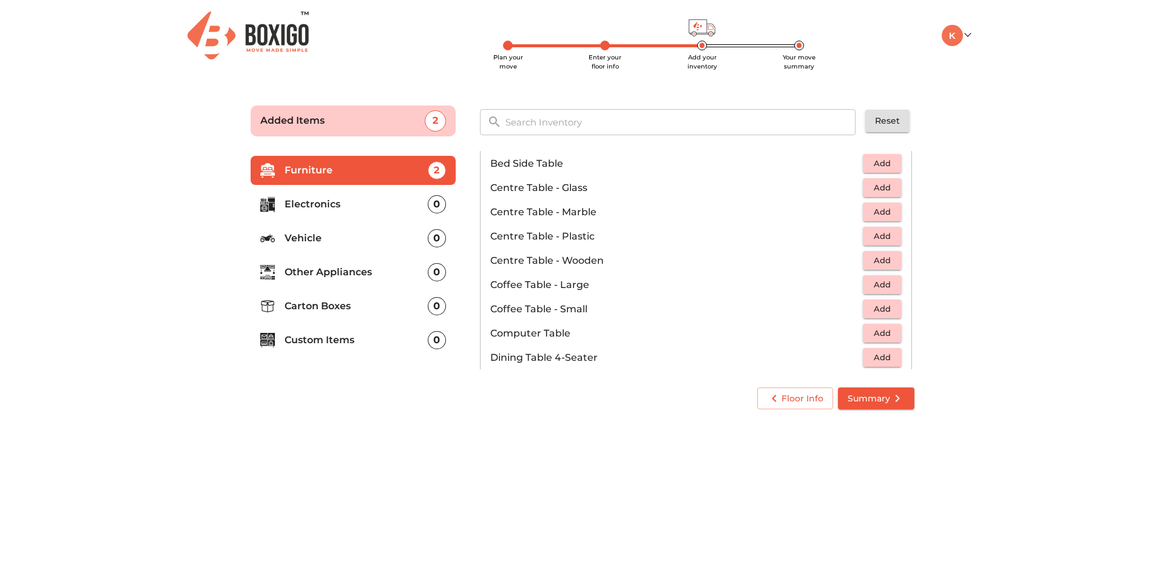
scroll to position [61, 0]
click at [885, 338] on span "Add" at bounding box center [882, 333] width 27 height 14
click at [871, 358] on span "Add" at bounding box center [882, 357] width 27 height 14
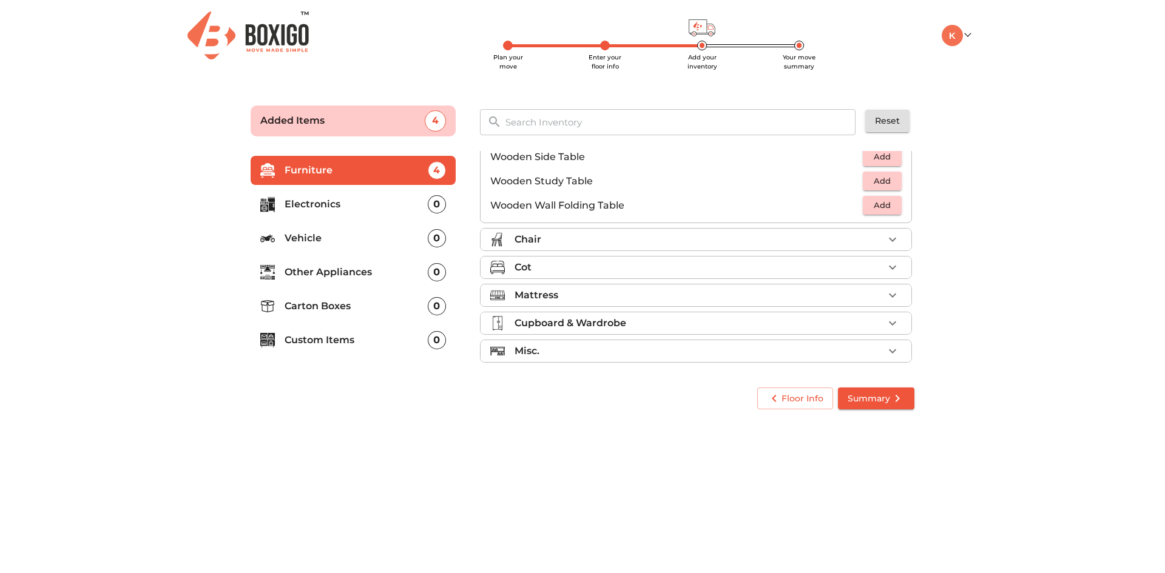
scroll to position [846, 0]
click at [609, 226] on li "Chair" at bounding box center [696, 237] width 431 height 22
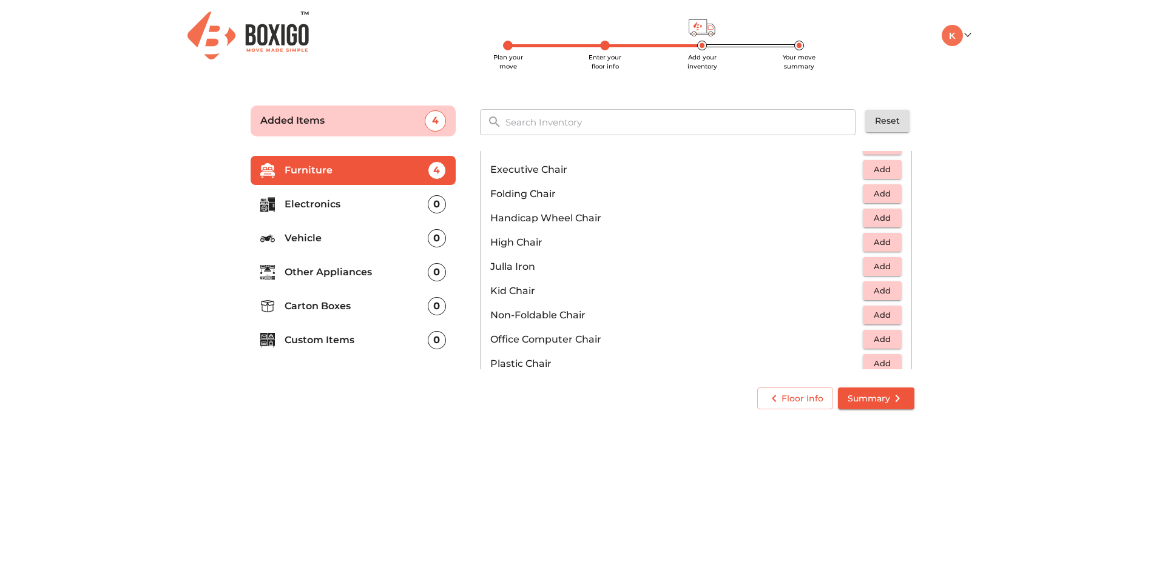
scroll to position [312, 0]
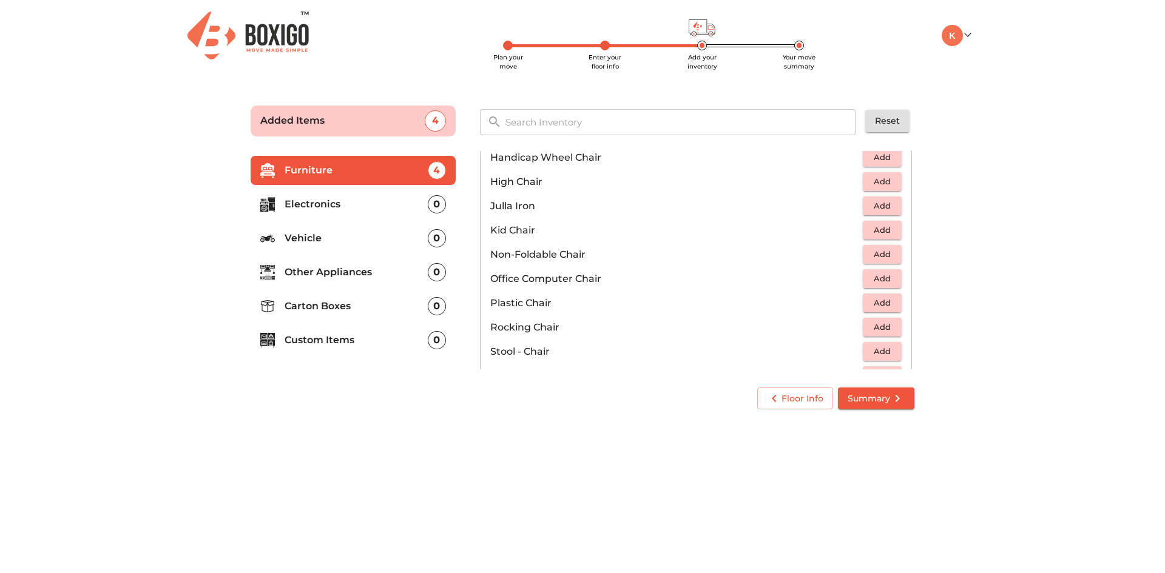
click at [868, 296] on button "Add" at bounding box center [882, 303] width 39 height 19
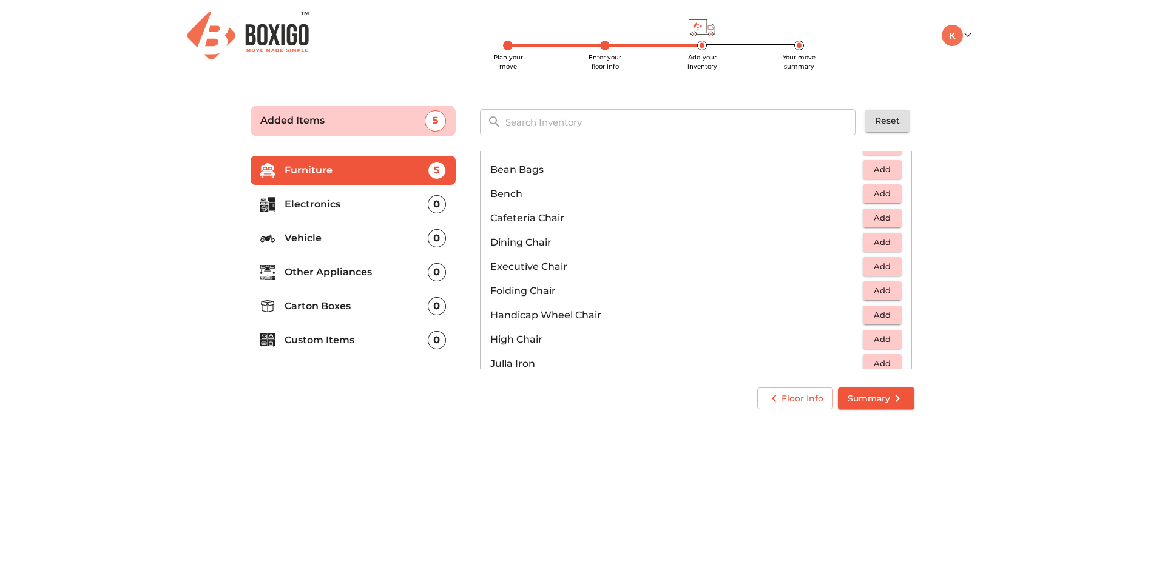
scroll to position [70, 0]
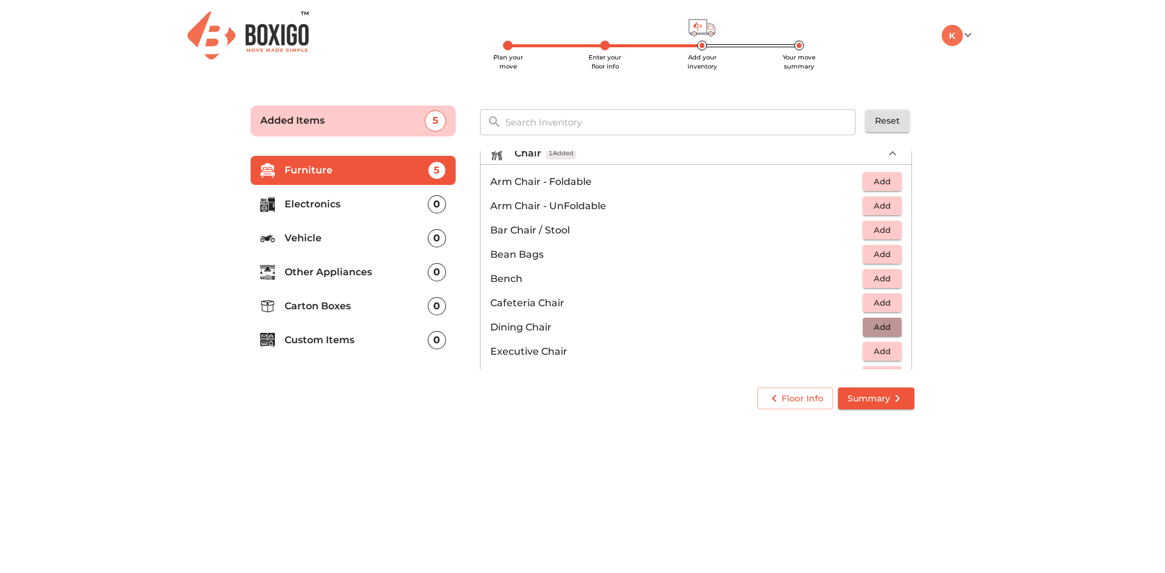
click at [876, 326] on span "Add" at bounding box center [882, 327] width 27 height 14
click at [888, 323] on icon "button" at bounding box center [892, 327] width 8 height 8
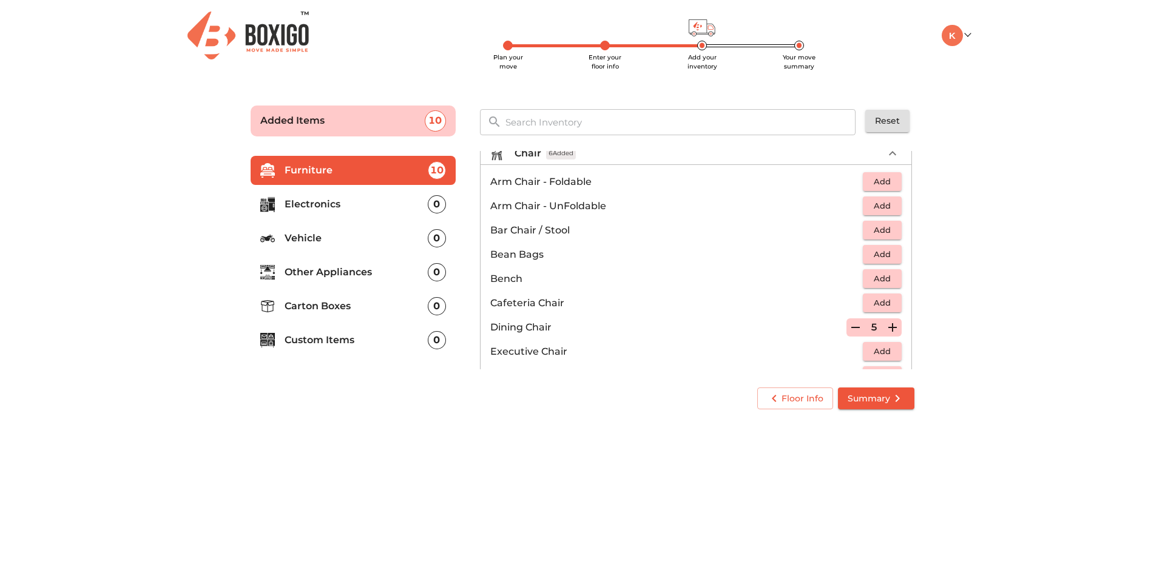
click at [848, 328] on icon "button" at bounding box center [855, 327] width 15 height 15
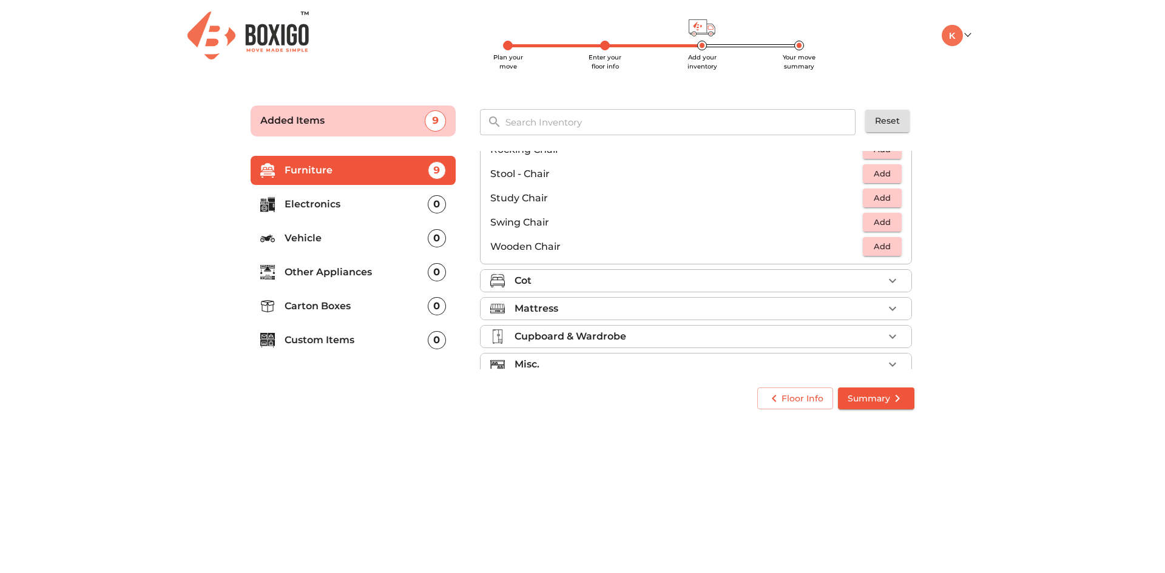
scroll to position [507, 0]
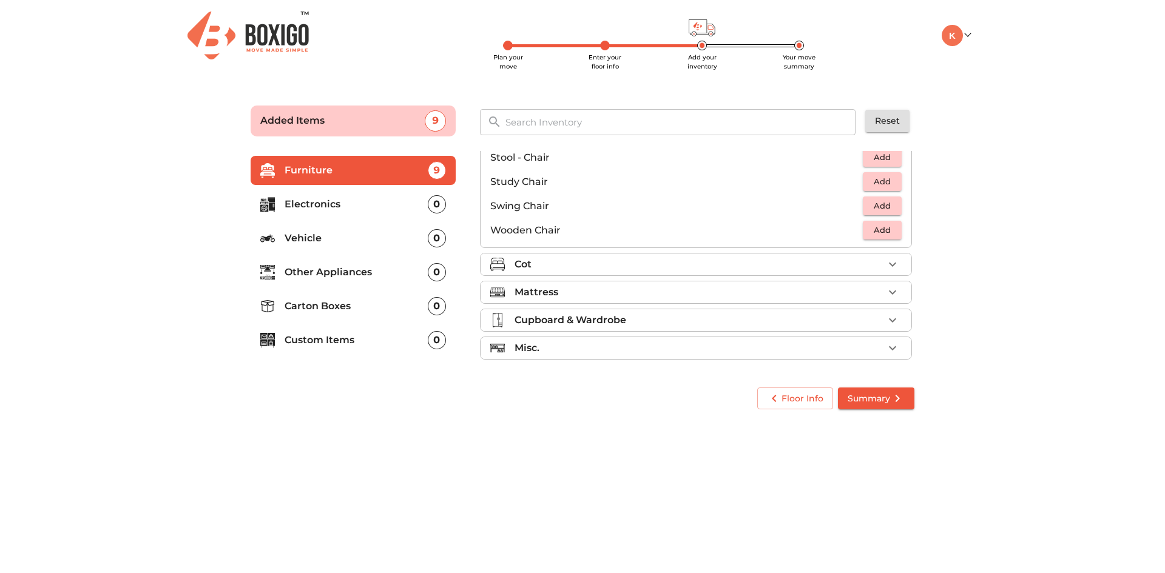
click at [609, 262] on div "Cot" at bounding box center [699, 264] width 369 height 15
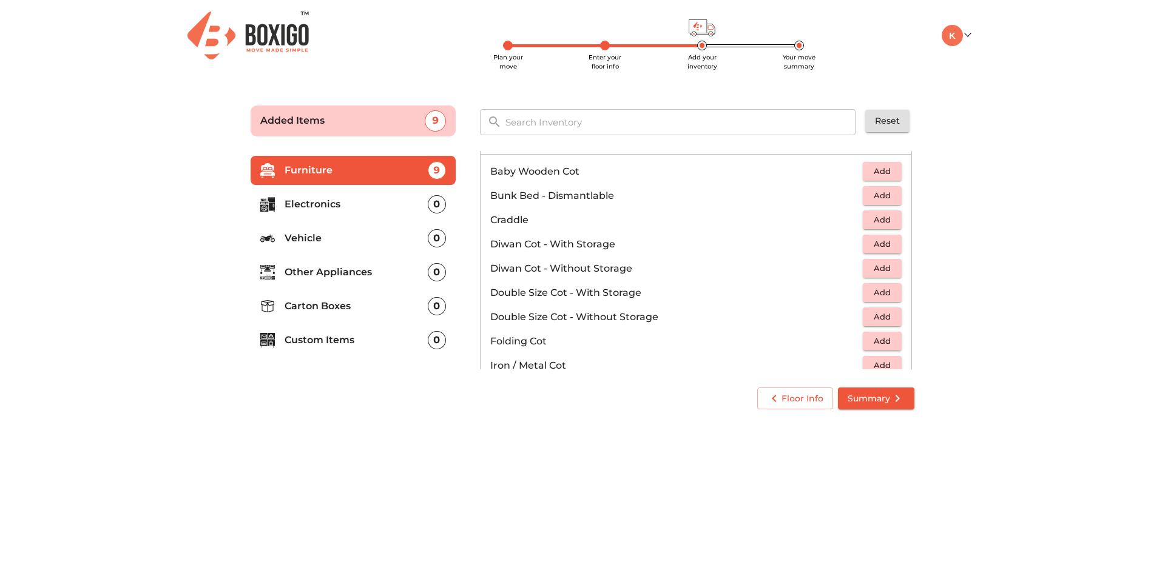
scroll to position [89, 0]
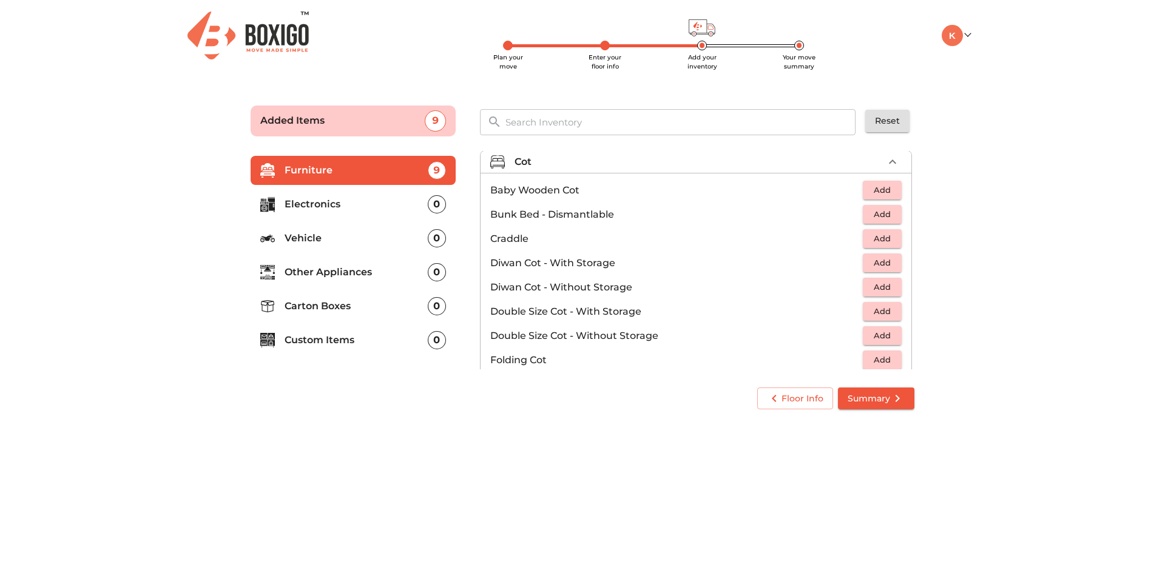
click at [874, 334] on span "Add" at bounding box center [882, 336] width 27 height 14
click at [880, 286] on span "Add" at bounding box center [882, 287] width 27 height 14
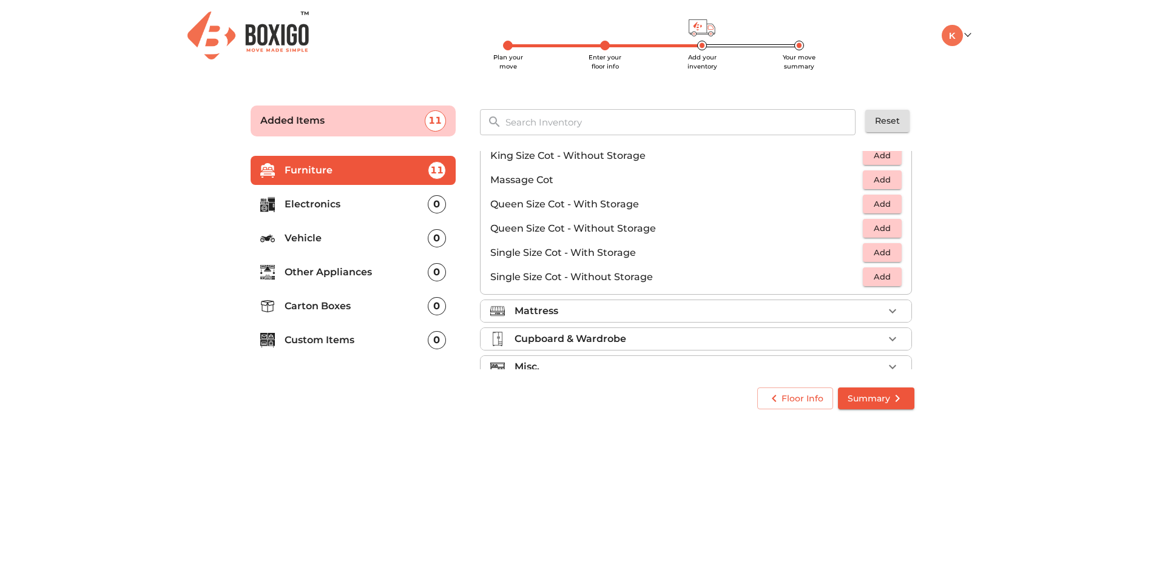
scroll to position [385, 0]
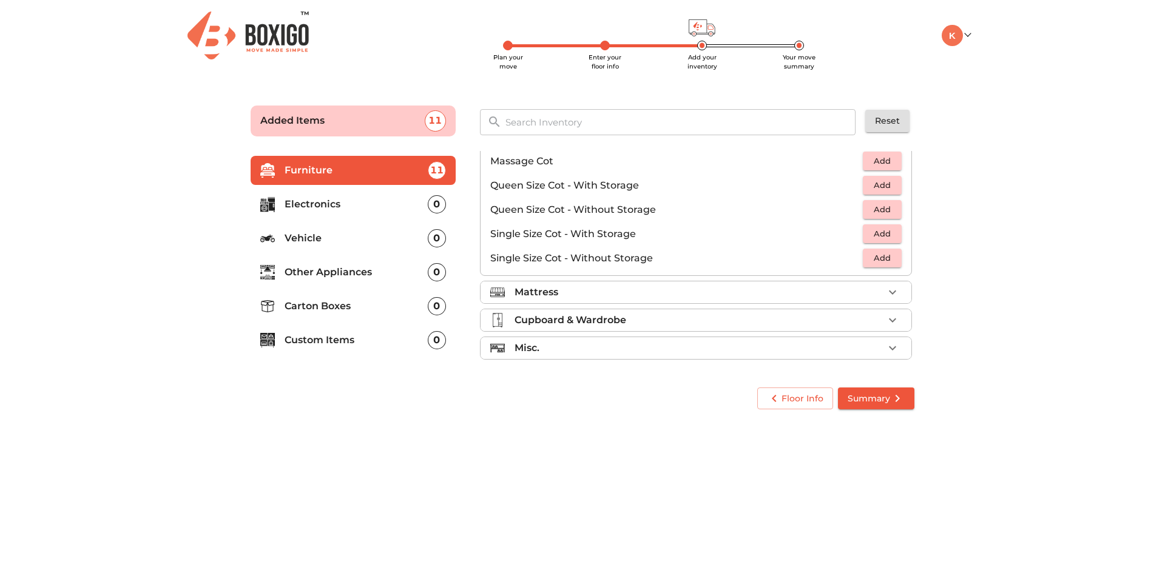
click at [581, 291] on div "Mattress" at bounding box center [699, 292] width 369 height 15
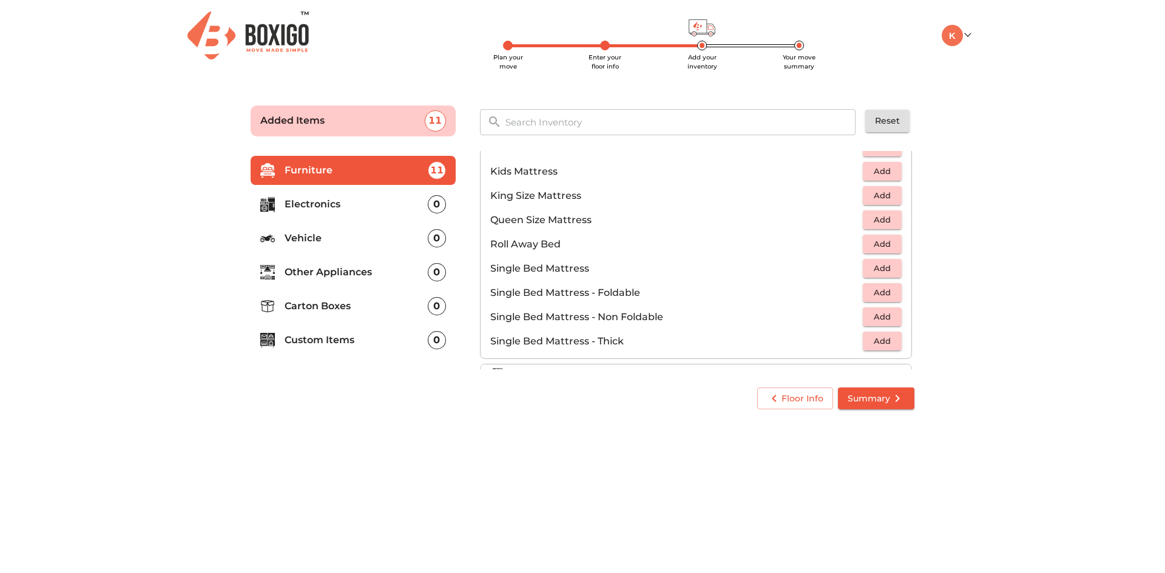
scroll to position [114, 0]
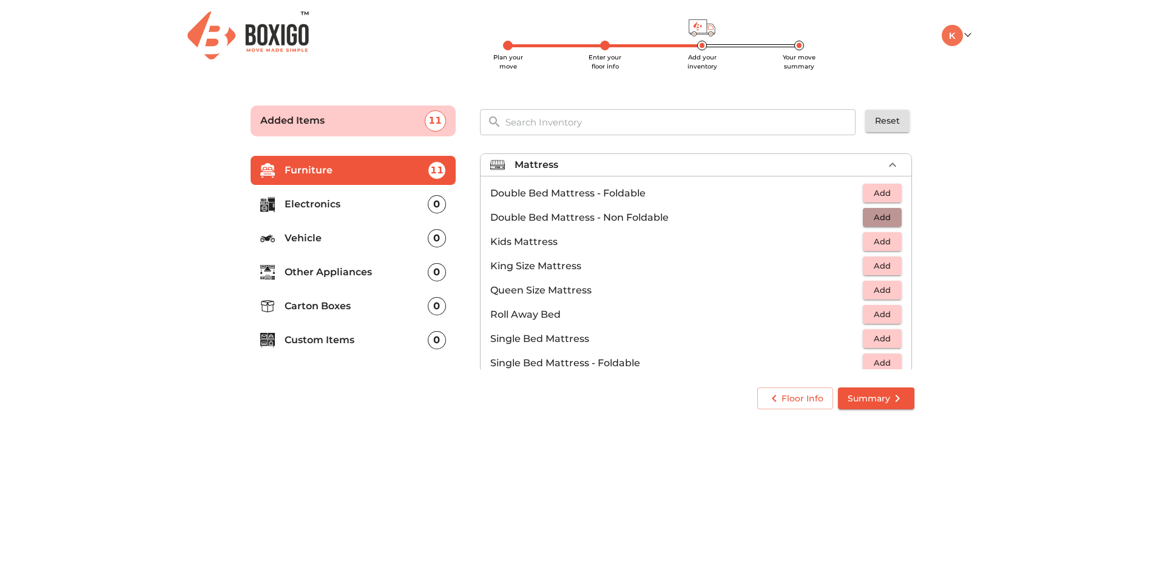
click at [871, 217] on span "Add" at bounding box center [882, 218] width 27 height 14
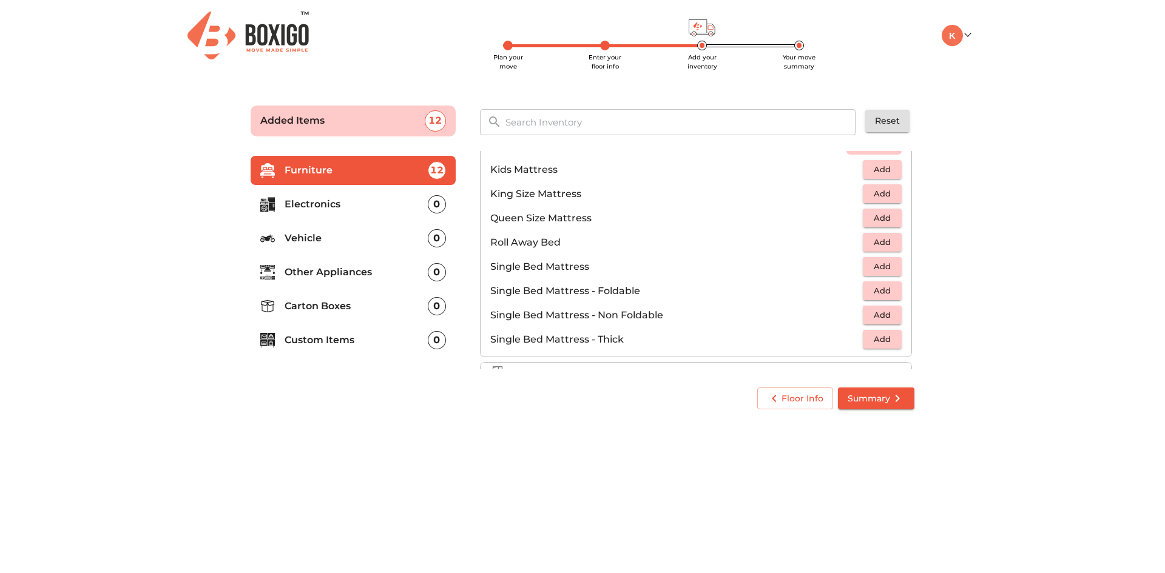
scroll to position [235, 0]
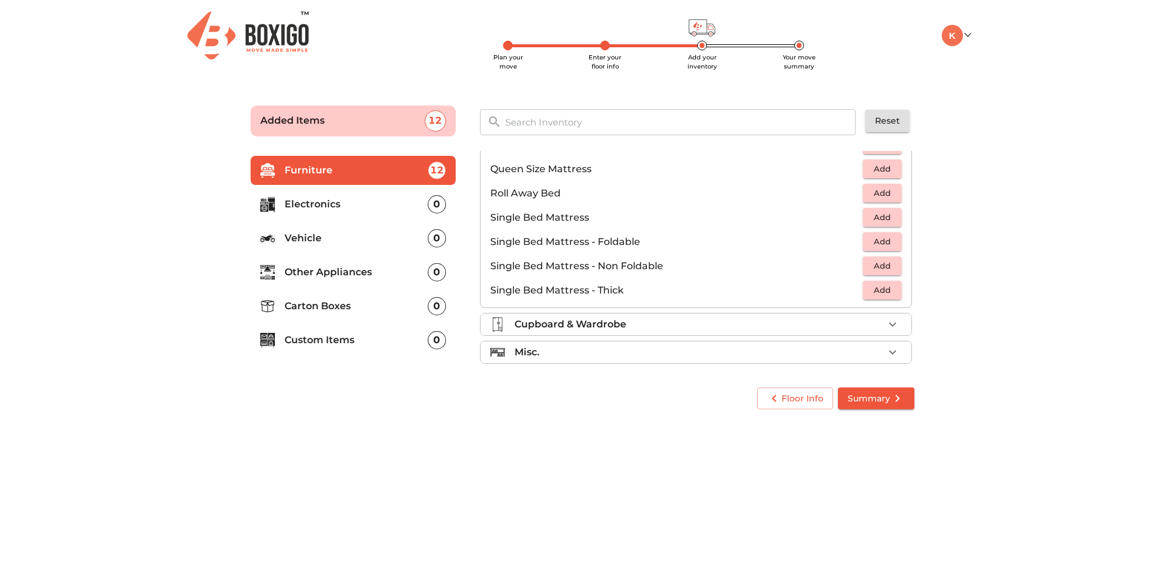
click at [871, 219] on span "Add" at bounding box center [882, 218] width 27 height 14
click at [621, 314] on p "Cupboard & Wardrobe" at bounding box center [571, 320] width 112 height 15
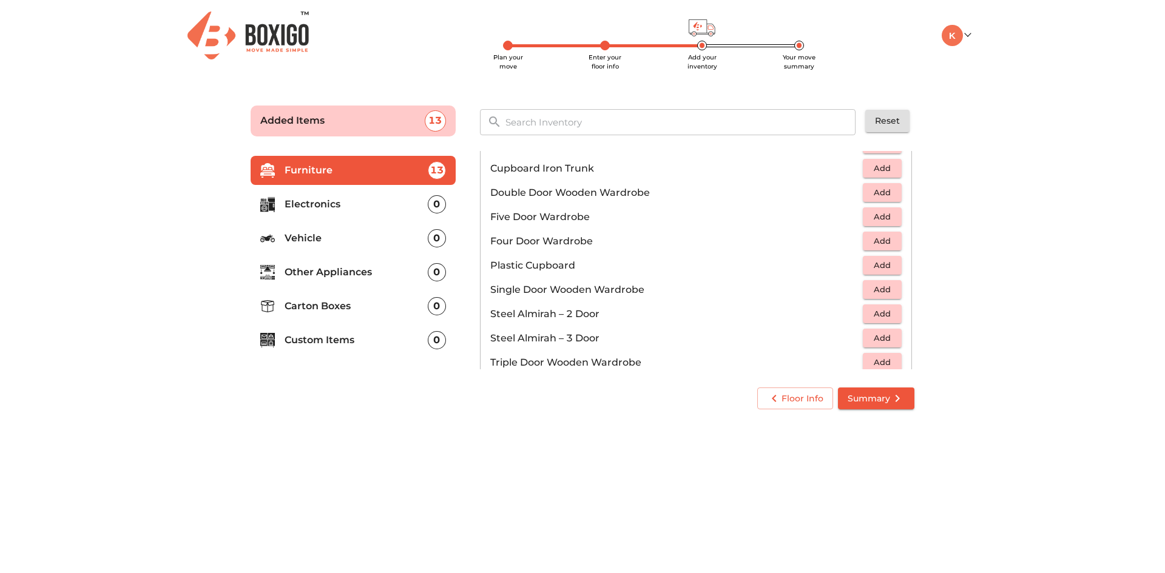
click at [880, 164] on span "Add" at bounding box center [882, 168] width 27 height 14
click at [886, 164] on icon "button" at bounding box center [892, 168] width 15 height 15
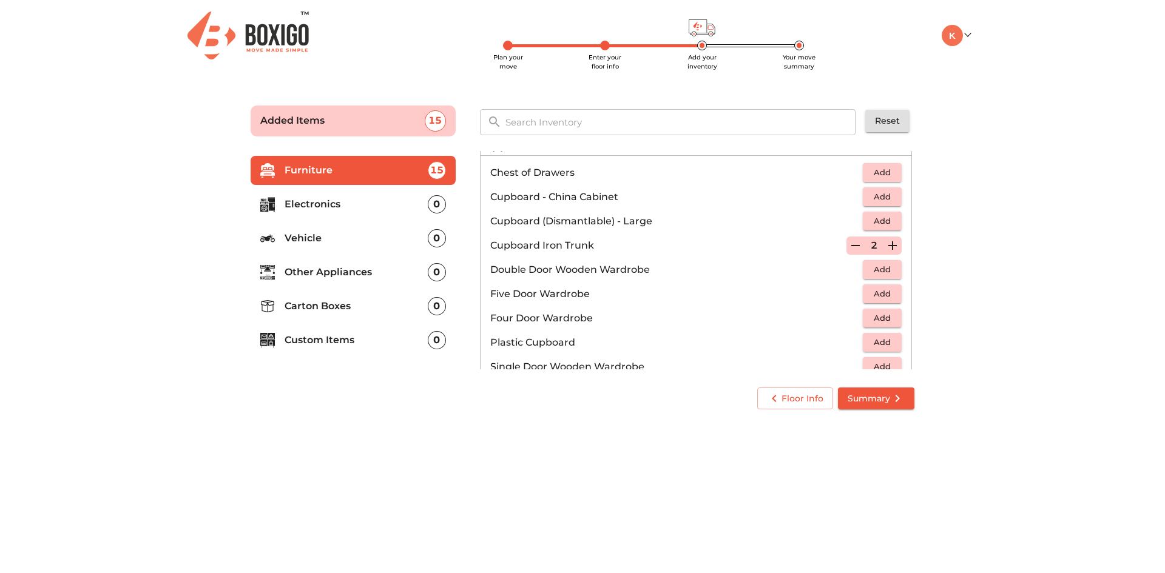
scroll to position [167, 0]
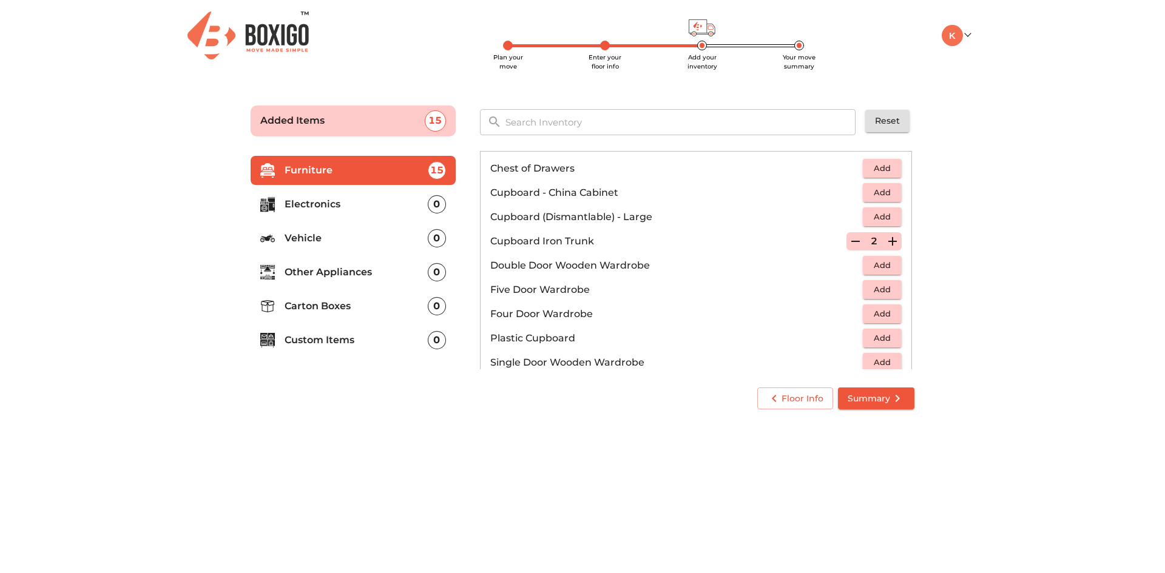
click at [852, 237] on icon "button" at bounding box center [855, 241] width 15 height 15
click at [852, 237] on icon "button" at bounding box center [855, 241] width 8 height 11
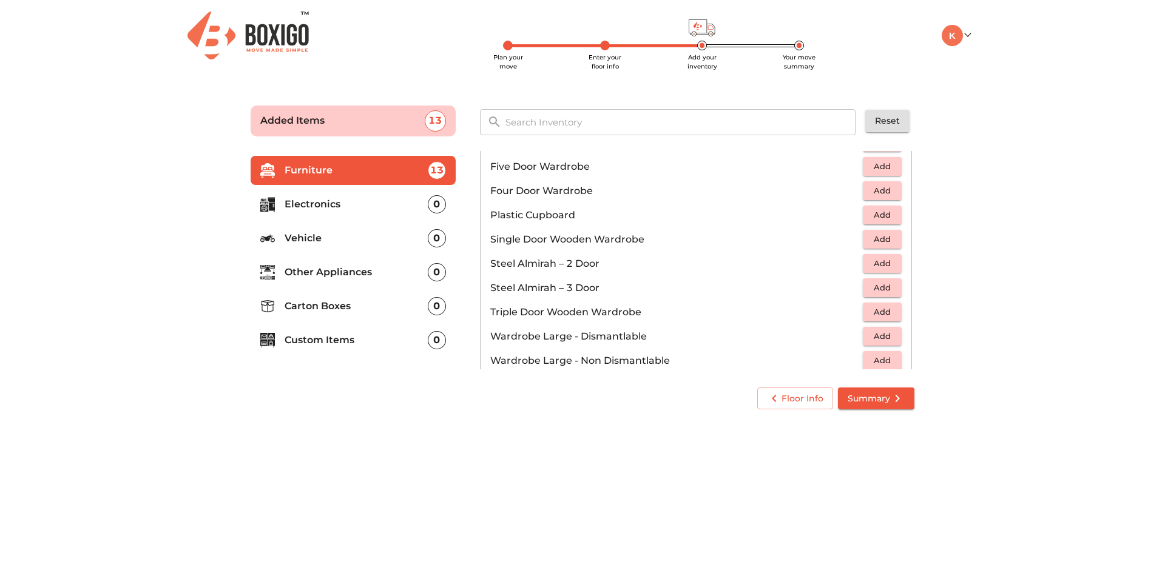
scroll to position [288, 0]
click at [869, 265] on span "Add" at bounding box center [882, 265] width 27 height 14
click at [892, 266] on icon "button" at bounding box center [892, 265] width 15 height 15
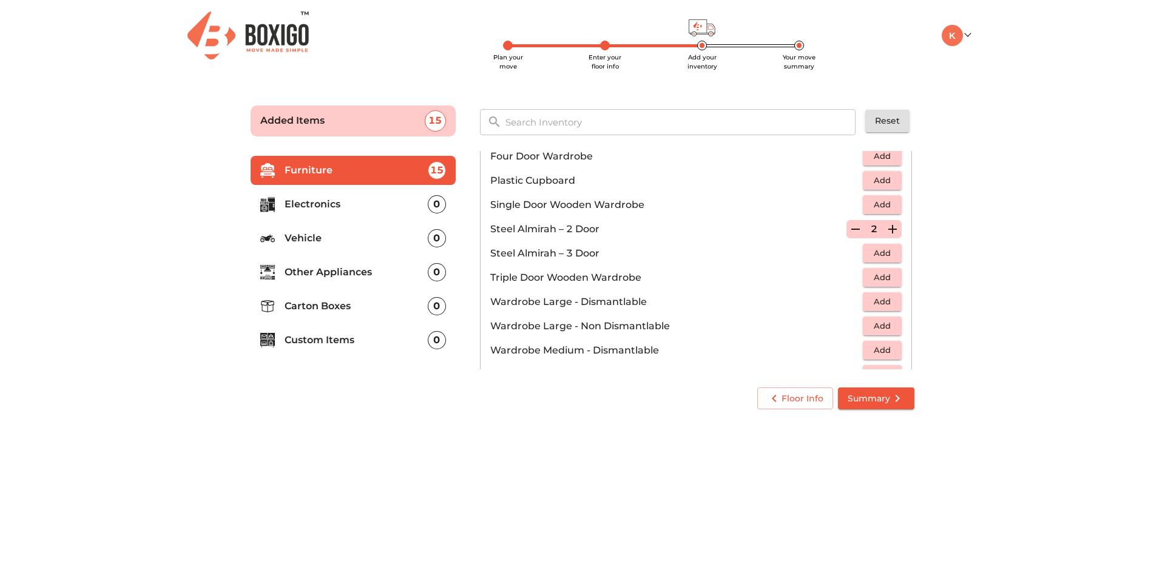
scroll to position [410, 0]
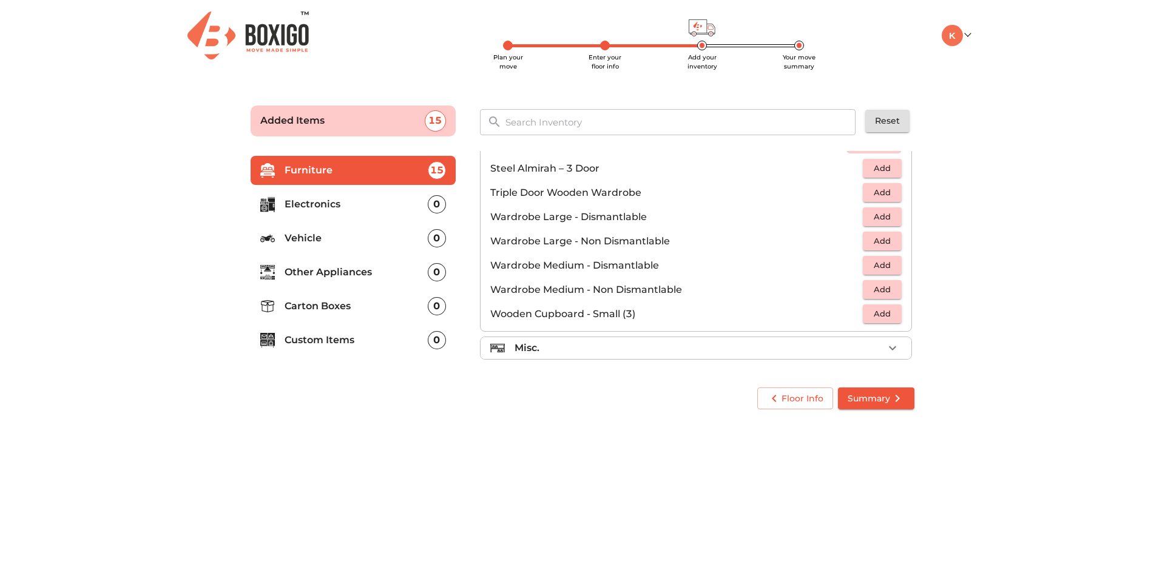
click at [698, 351] on div "Misc." at bounding box center [699, 348] width 369 height 15
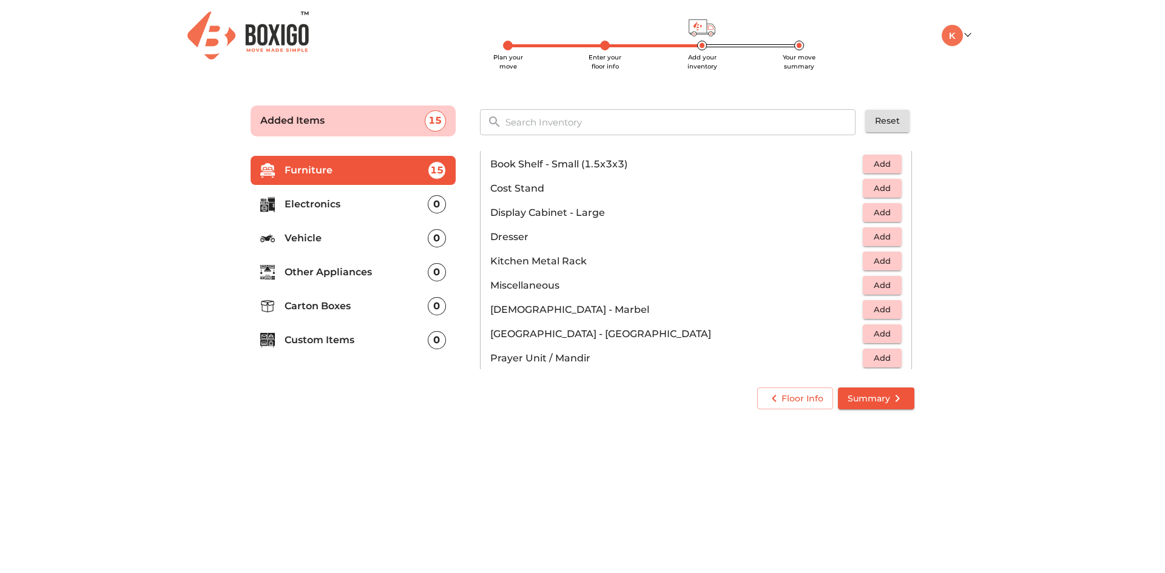
scroll to position [349, 0]
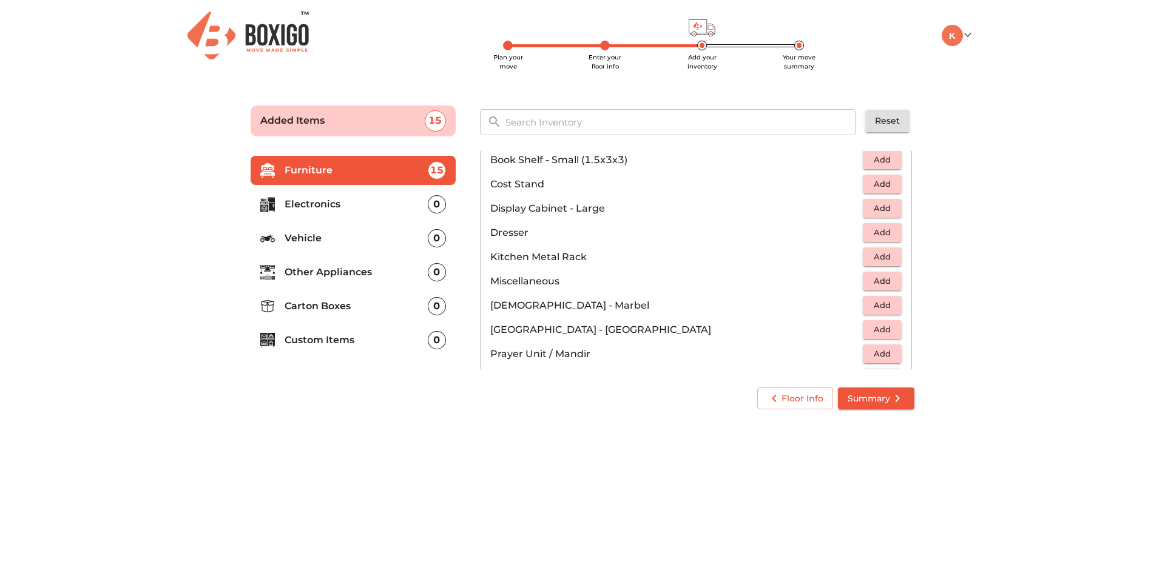
click at [879, 282] on span "Add" at bounding box center [882, 281] width 27 height 14
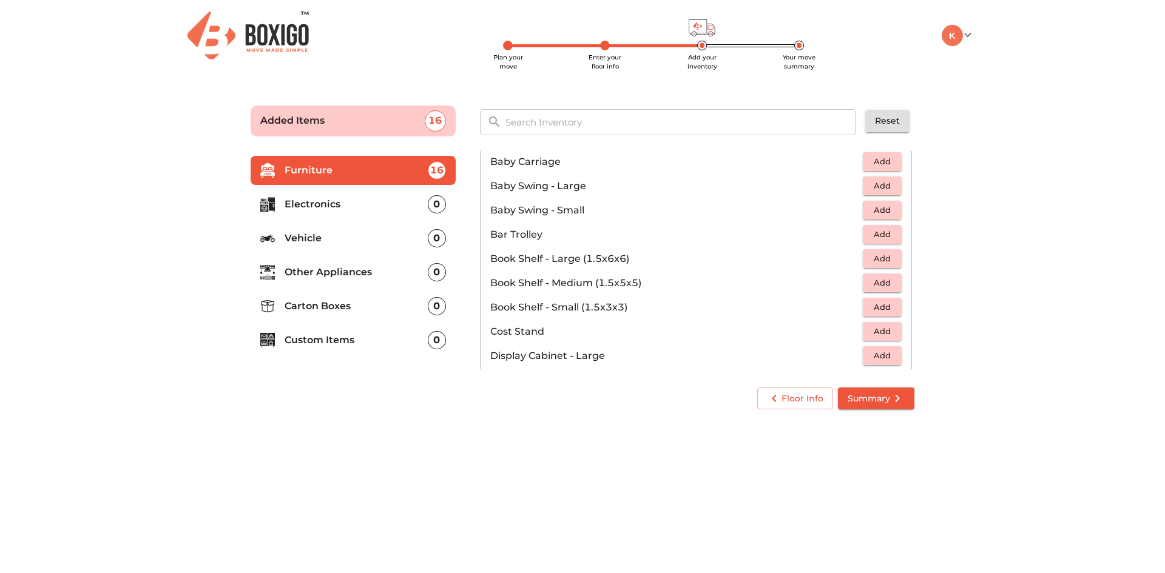
scroll to position [0, 0]
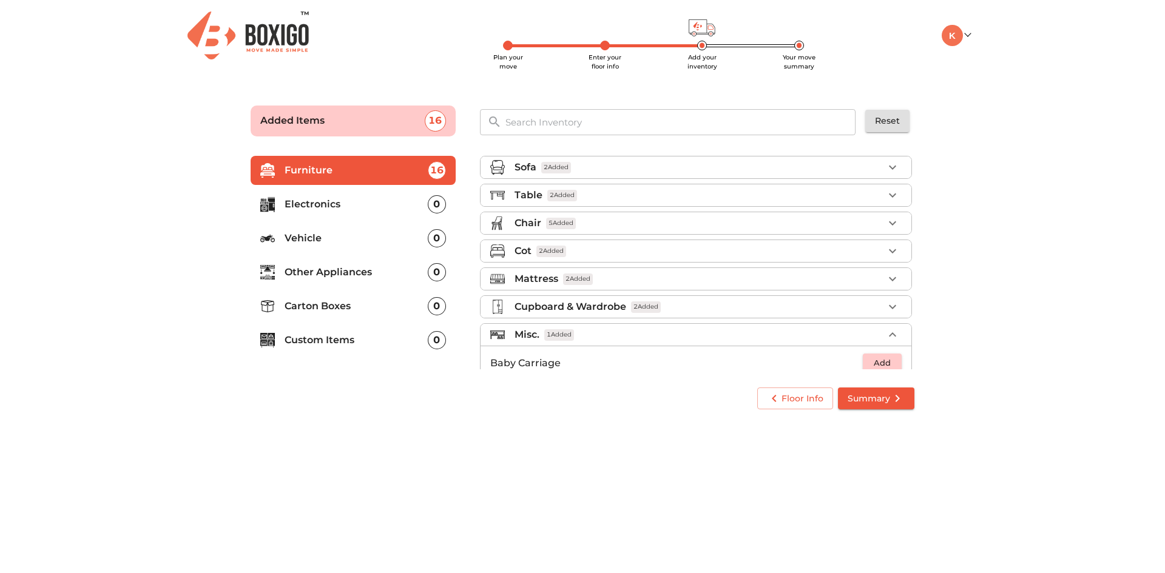
click at [373, 207] on p "Electronics" at bounding box center [356, 204] width 143 height 15
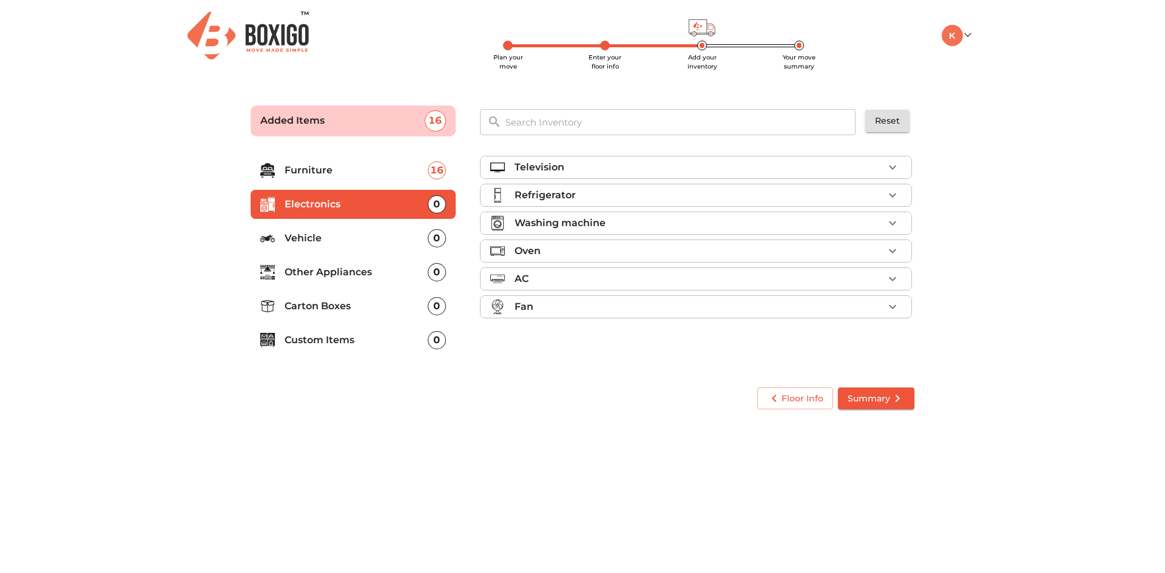
click at [890, 162] on icon "button" at bounding box center [892, 167] width 15 height 15
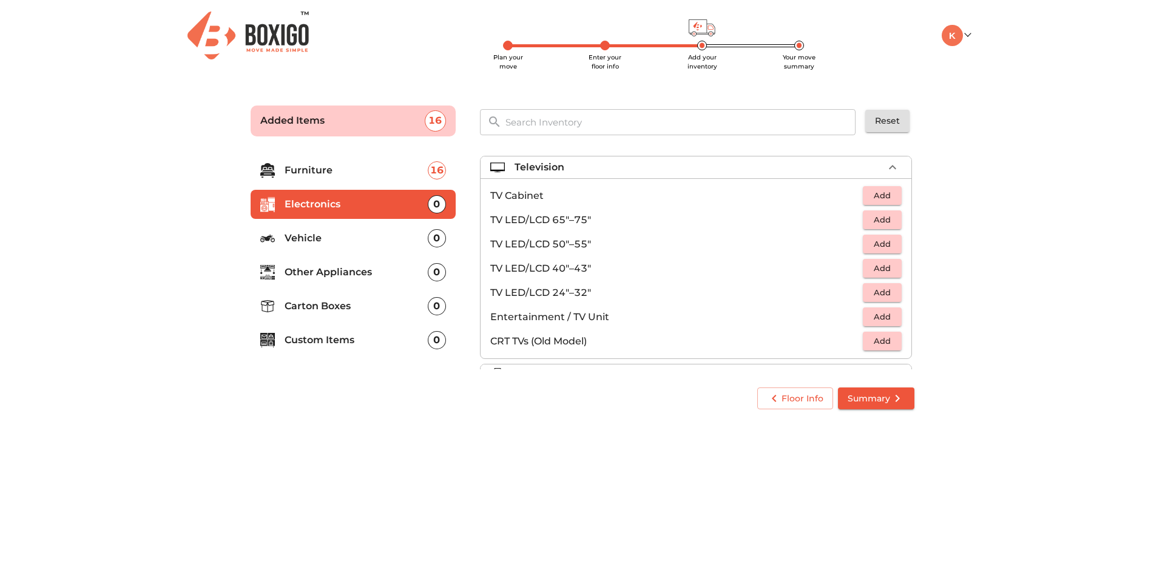
click at [883, 263] on span "Add" at bounding box center [882, 269] width 27 height 14
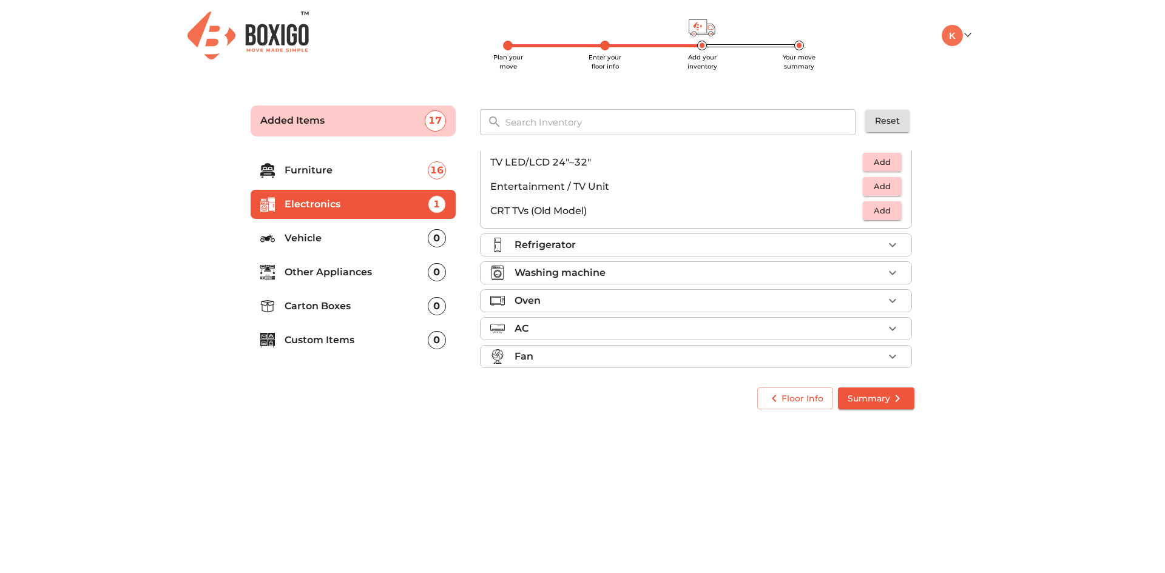
scroll to position [139, 0]
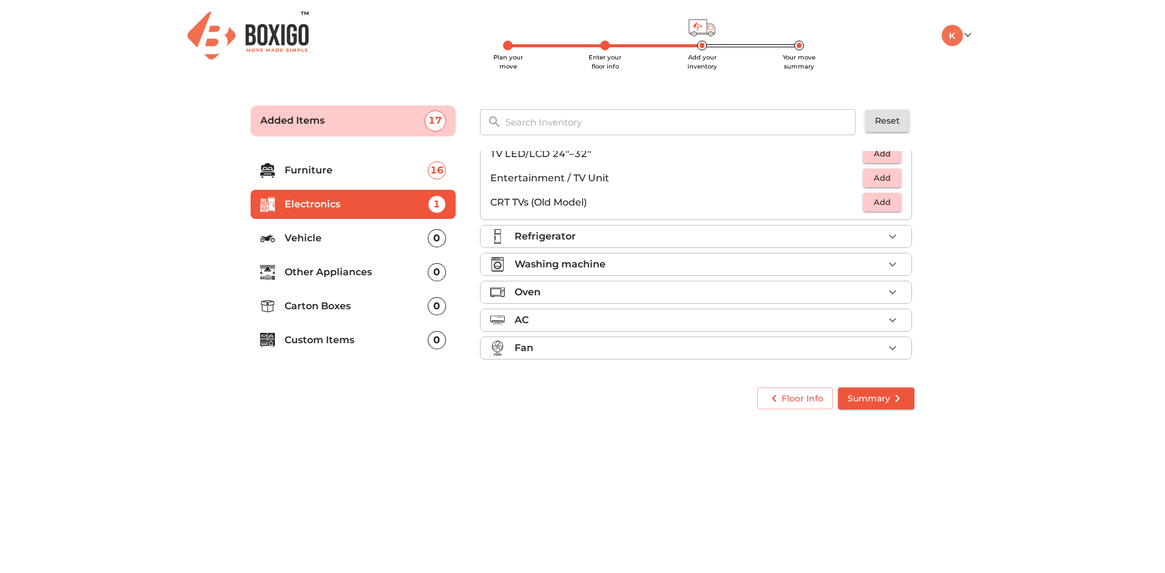
click at [687, 235] on div "Refrigerator" at bounding box center [699, 236] width 369 height 15
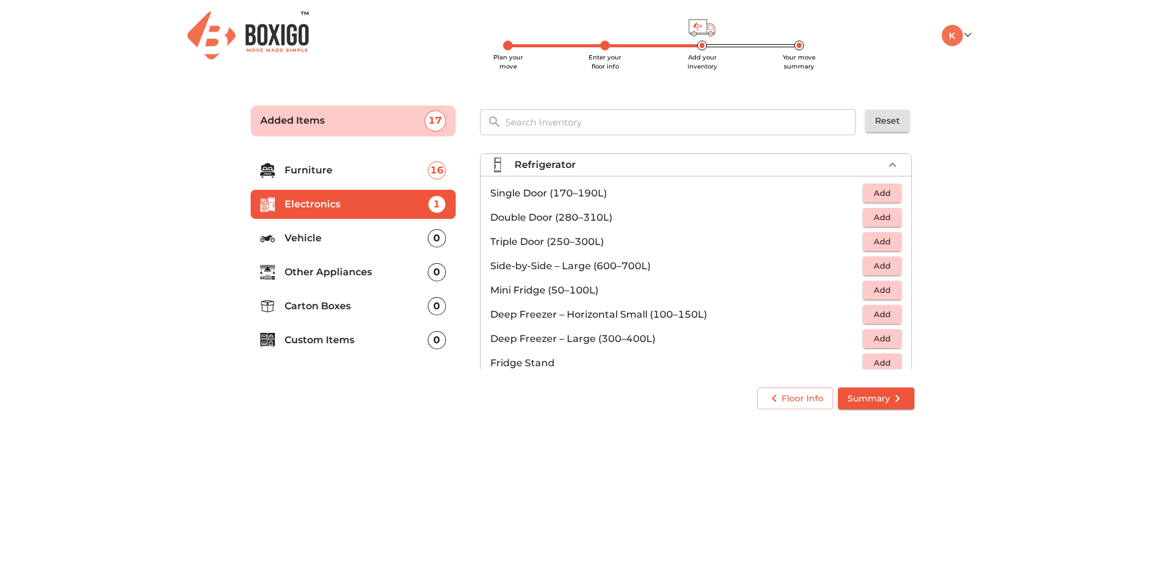
scroll to position [0, 0]
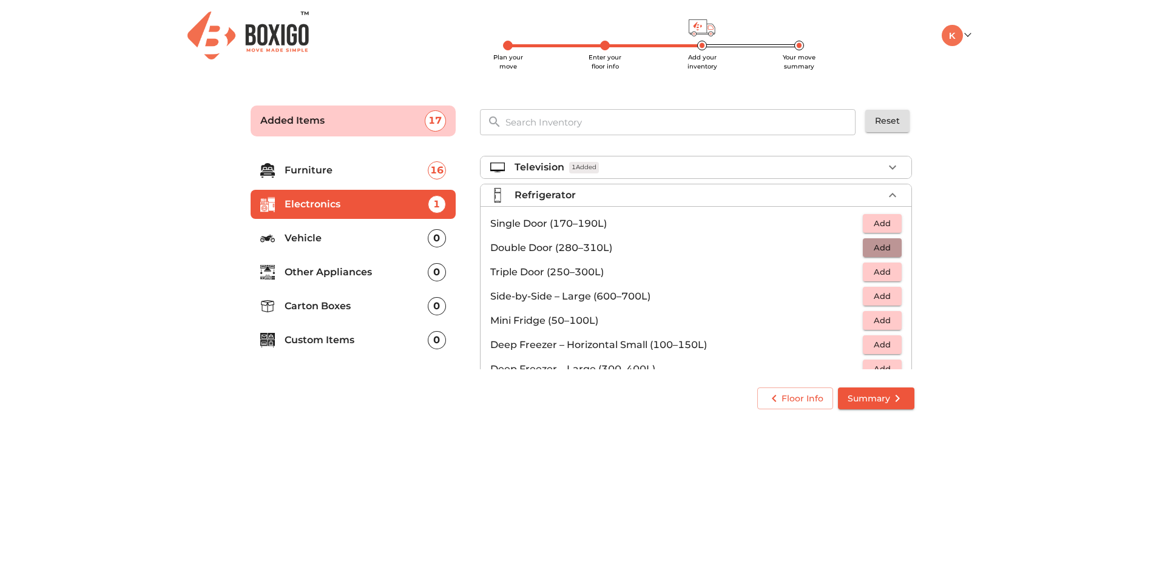
click at [869, 245] on span "Add" at bounding box center [882, 248] width 27 height 14
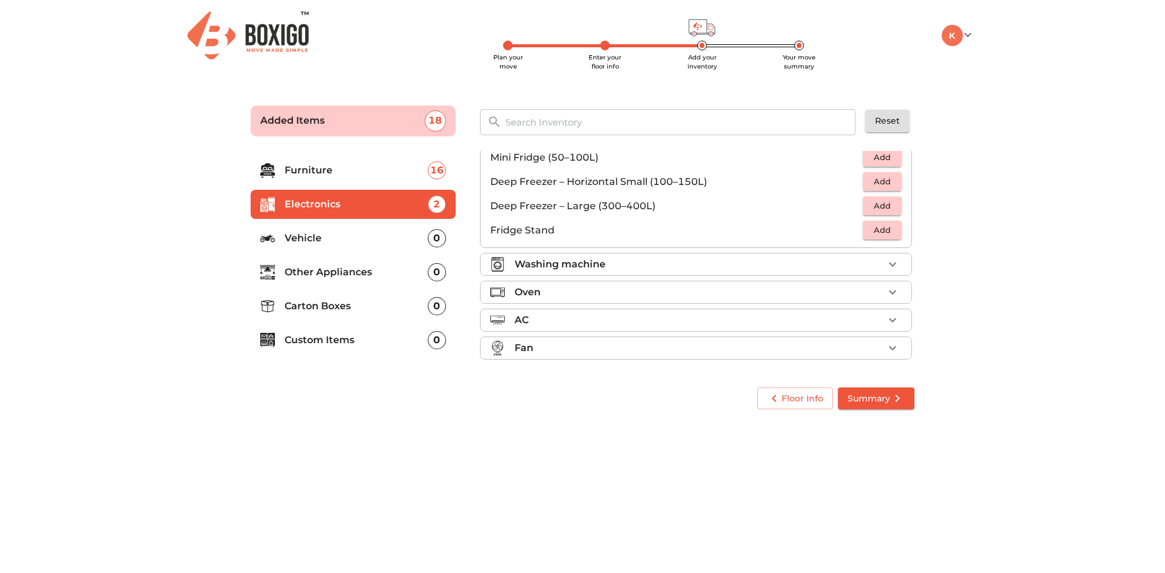
click at [640, 265] on div "Washing machine" at bounding box center [699, 264] width 369 height 15
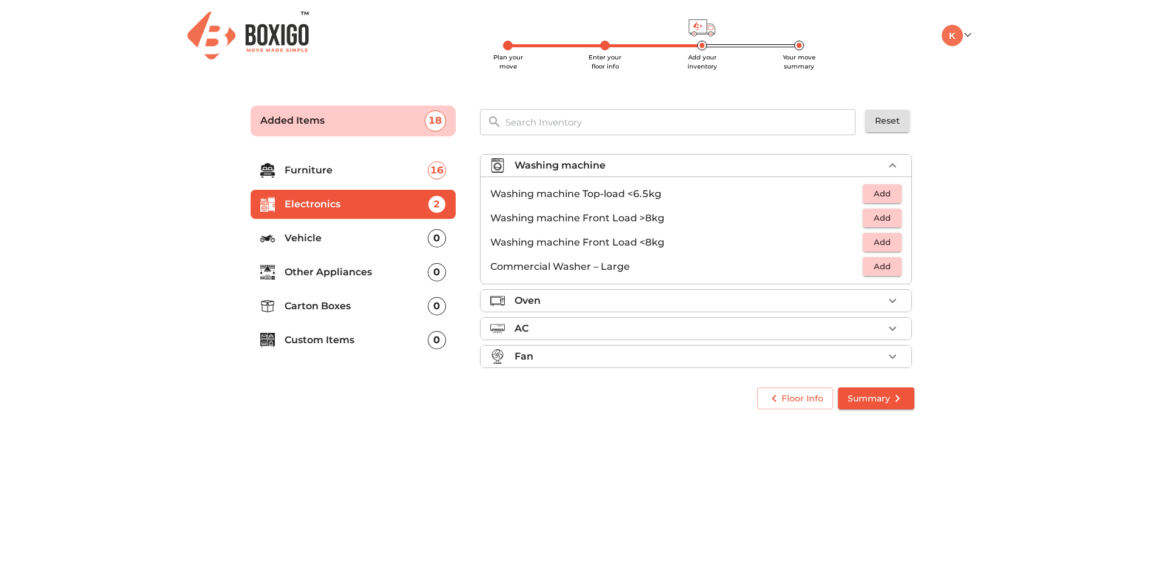
scroll to position [56, 0]
click at [876, 215] on span "Add" at bounding box center [882, 219] width 27 height 14
click at [577, 288] on div "Oven" at bounding box center [699, 292] width 369 height 15
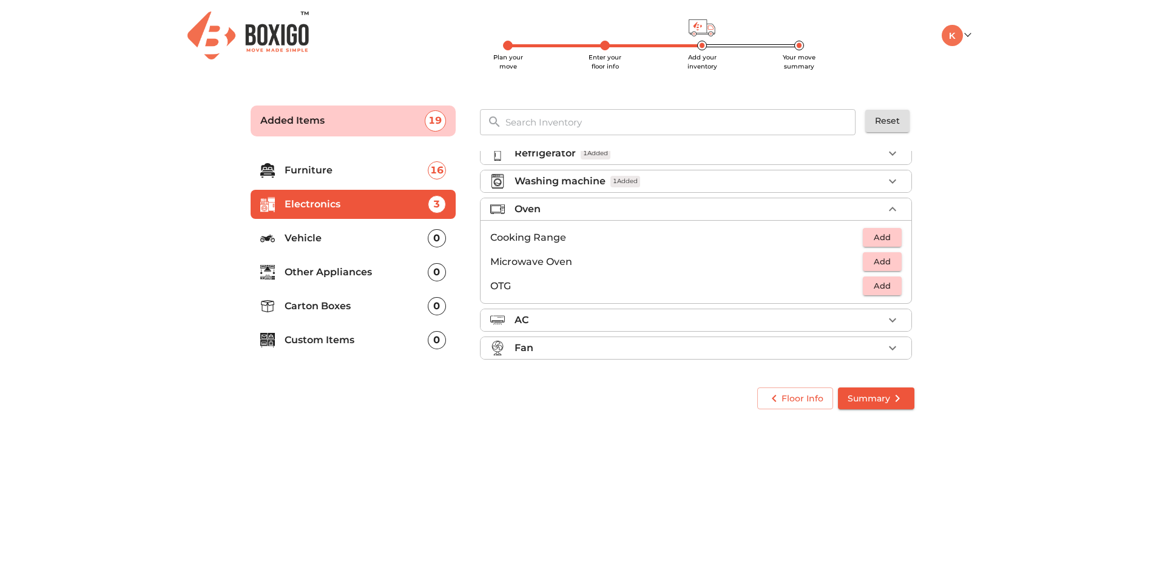
scroll to position [42, 0]
click at [880, 258] on span "Add" at bounding box center [882, 262] width 27 height 14
click at [601, 326] on div "AC" at bounding box center [699, 320] width 369 height 15
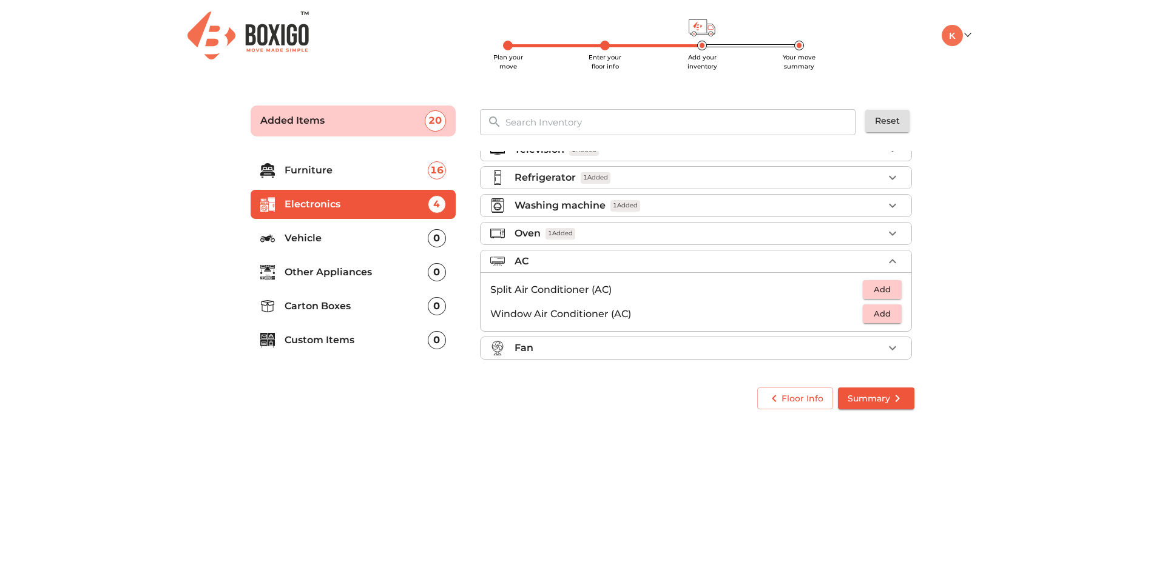
scroll to position [18, 0]
click at [871, 288] on span "Add" at bounding box center [882, 290] width 27 height 14
click at [590, 346] on div "Fan" at bounding box center [699, 348] width 369 height 15
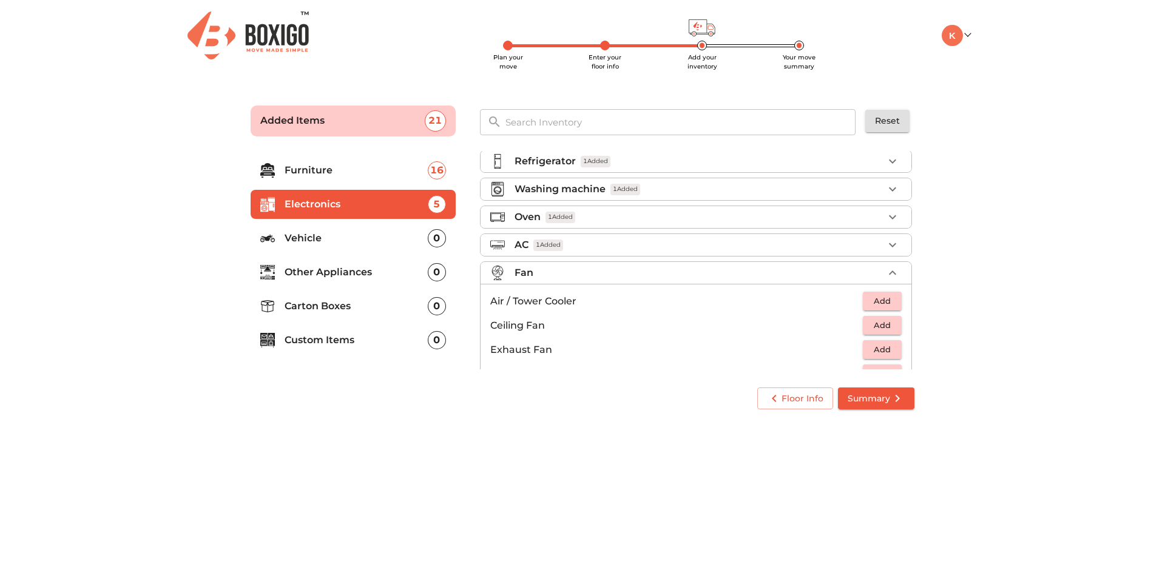
scroll to position [90, 0]
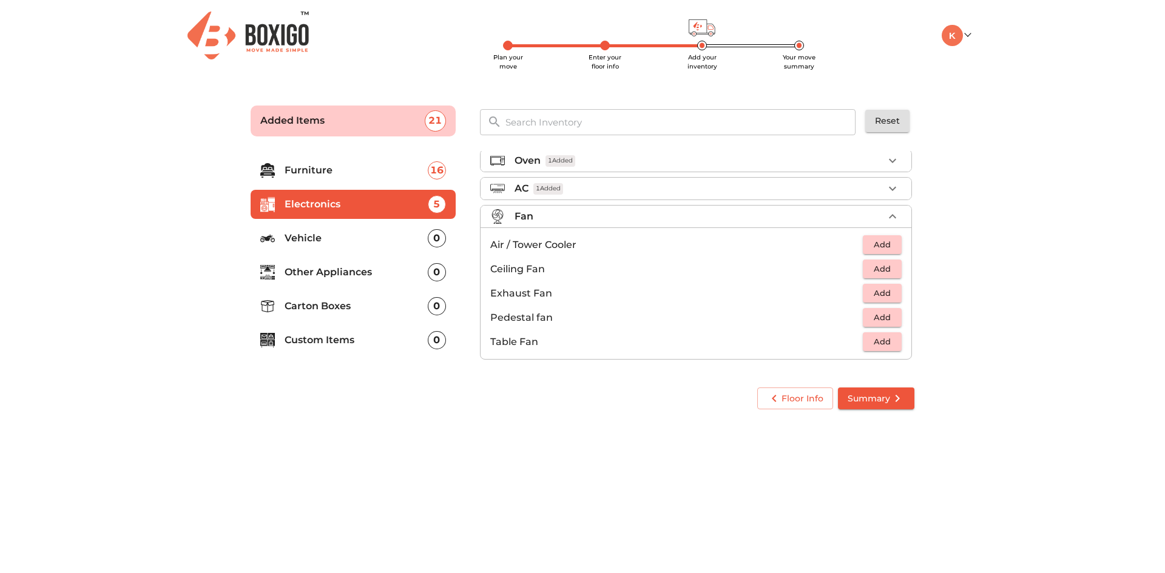
click at [320, 243] on p "Vehicle" at bounding box center [356, 238] width 143 height 15
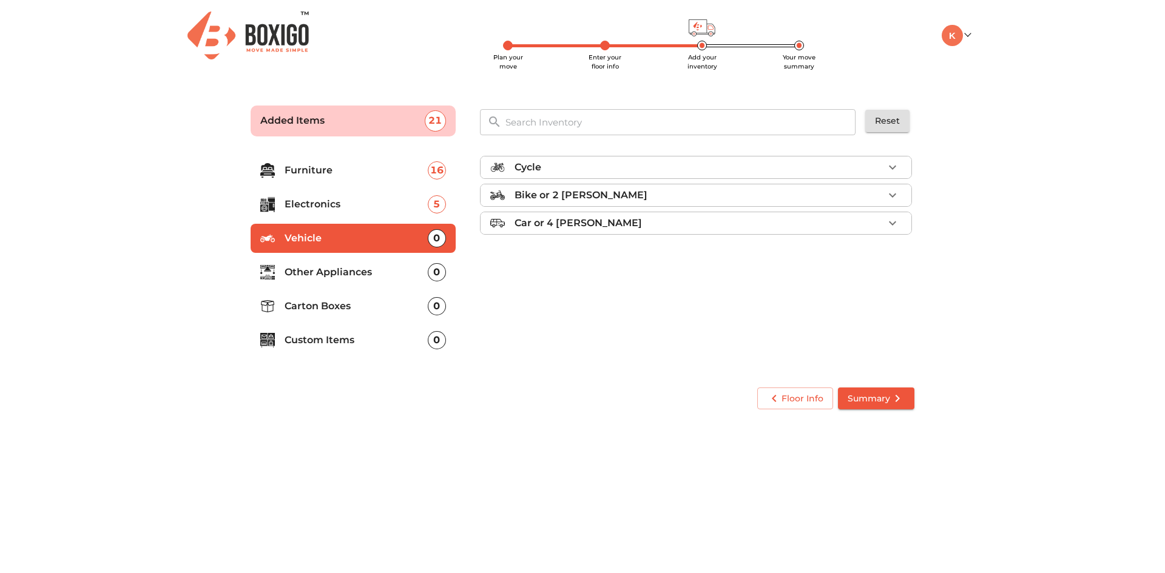
click at [319, 265] on p "Other Appliances" at bounding box center [356, 272] width 143 height 15
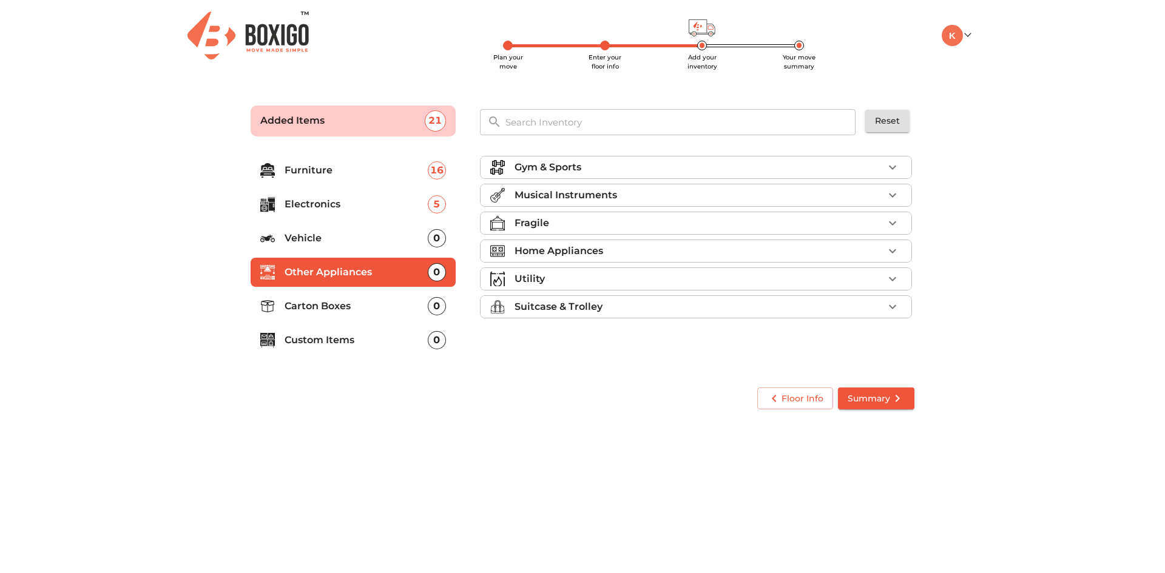
click at [558, 217] on div "Fragile" at bounding box center [699, 223] width 369 height 15
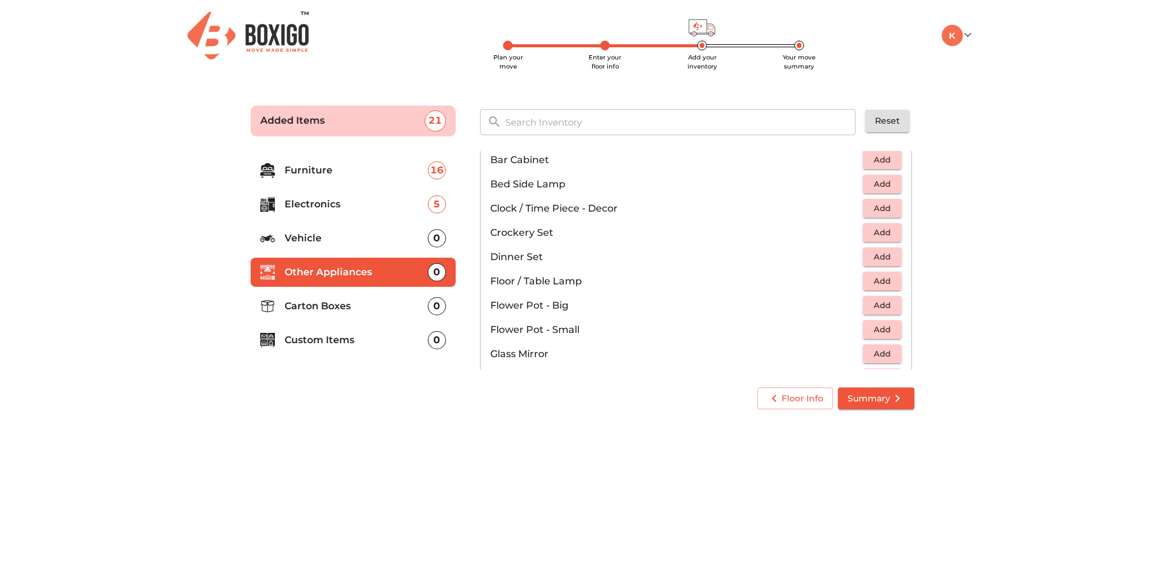
scroll to position [243, 0]
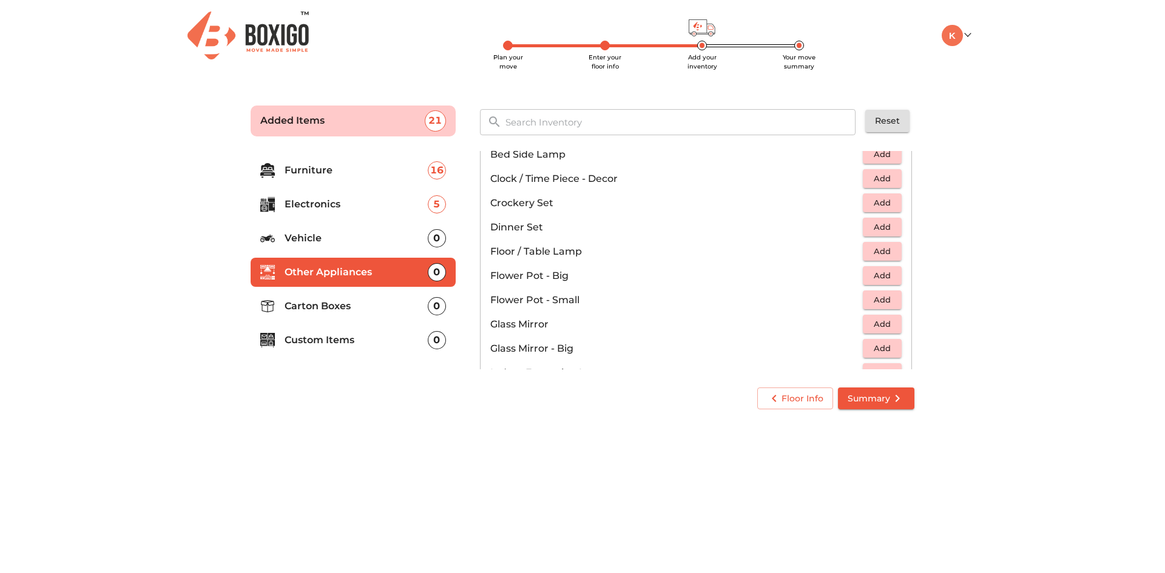
click at [880, 226] on span "Add" at bounding box center [882, 227] width 27 height 14
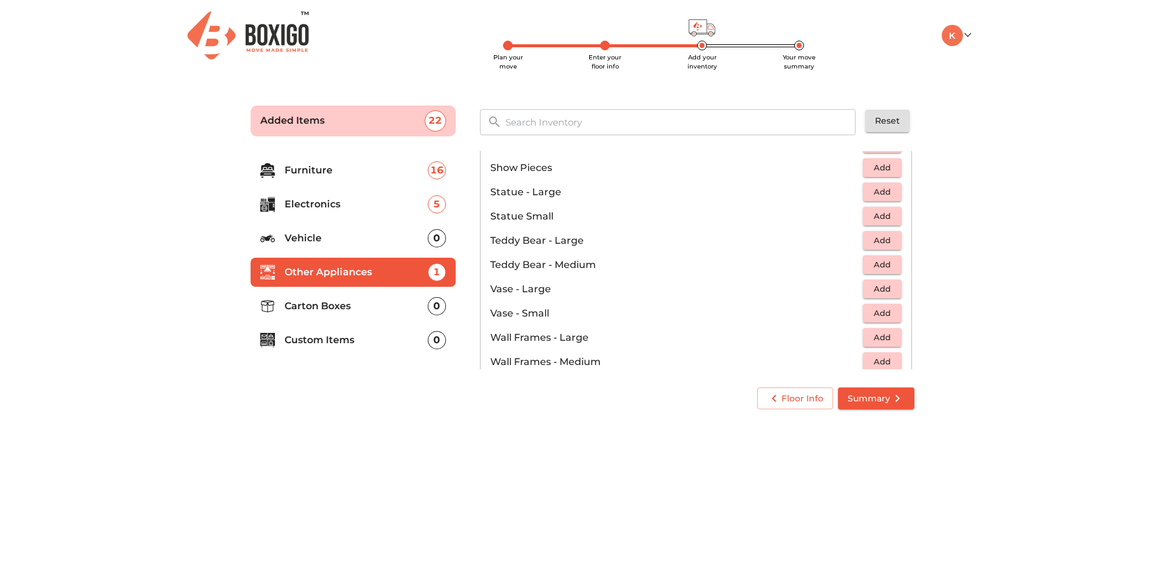
scroll to position [667, 0]
click at [368, 306] on p "Carton Boxes" at bounding box center [356, 306] width 143 height 15
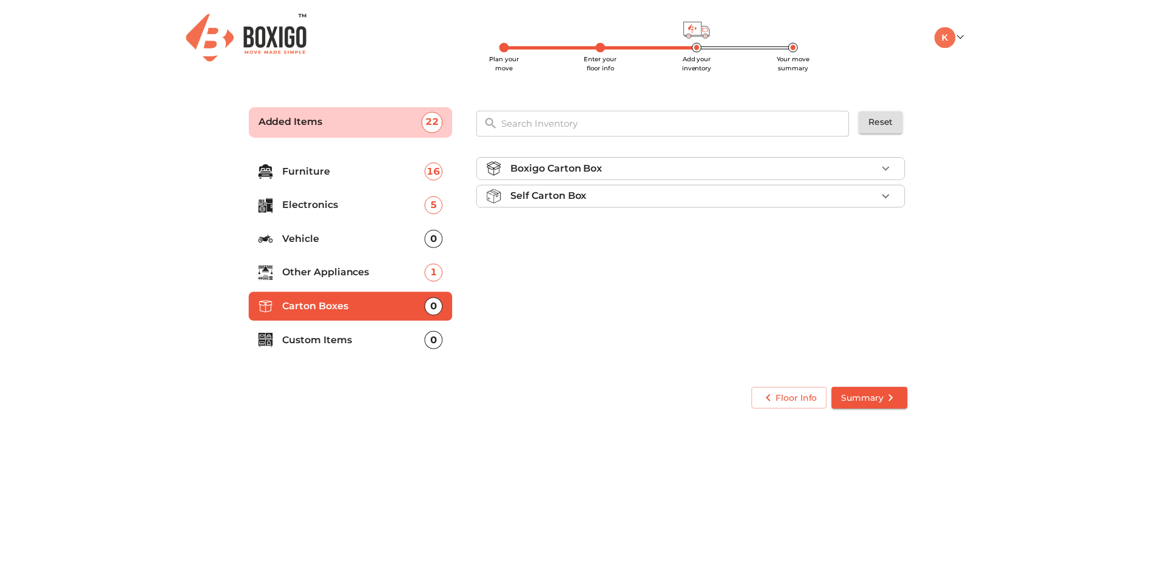
scroll to position [0, 0]
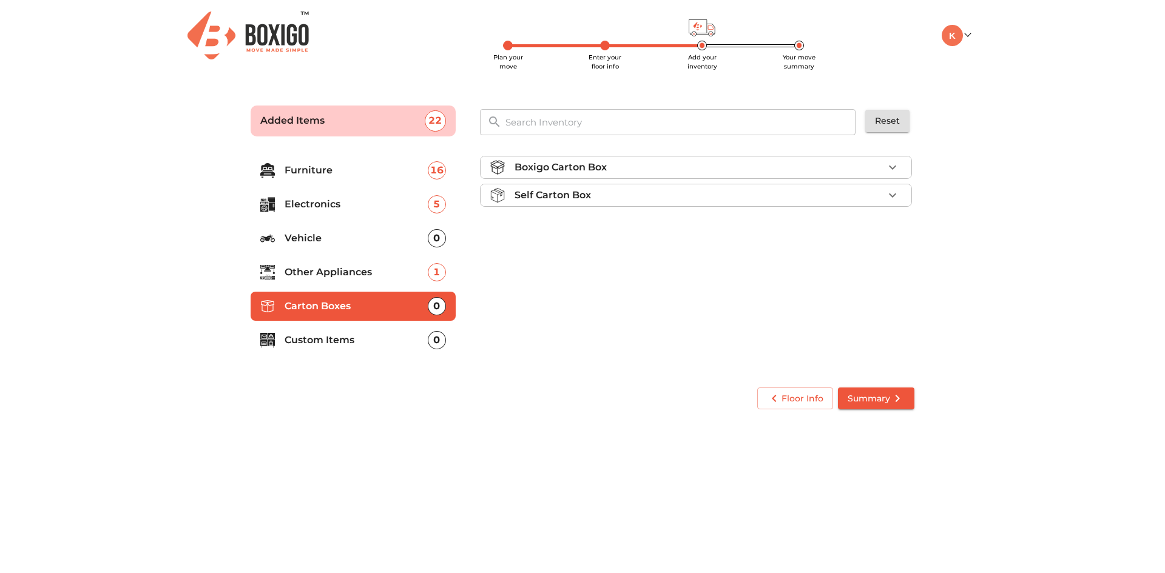
click at [694, 172] on div "Boxigo Carton Box" at bounding box center [699, 167] width 369 height 15
click at [878, 192] on span "Add" at bounding box center [882, 196] width 27 height 14
click at [336, 341] on p "Custom Items" at bounding box center [356, 340] width 143 height 15
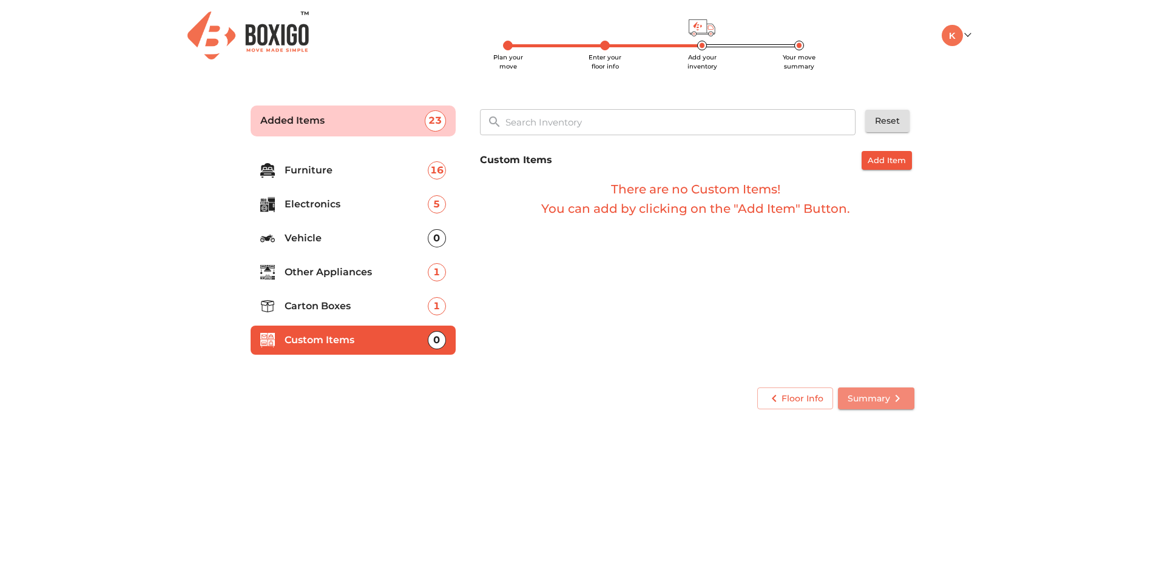
click at [875, 404] on span "Summary" at bounding box center [876, 398] width 57 height 15
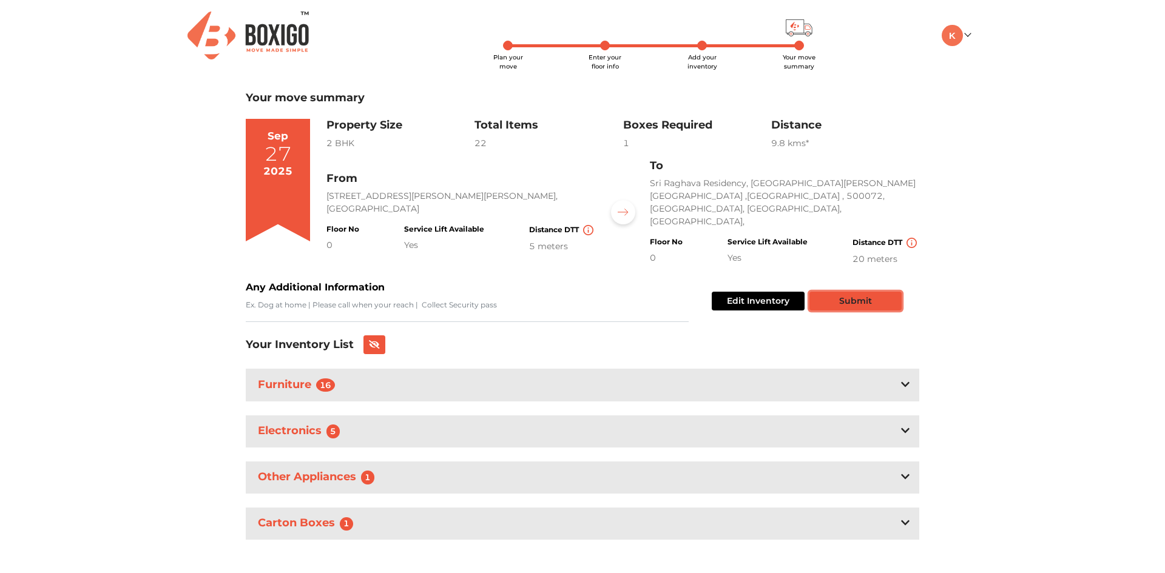
click at [866, 292] on button "Submit" at bounding box center [855, 301] width 92 height 19
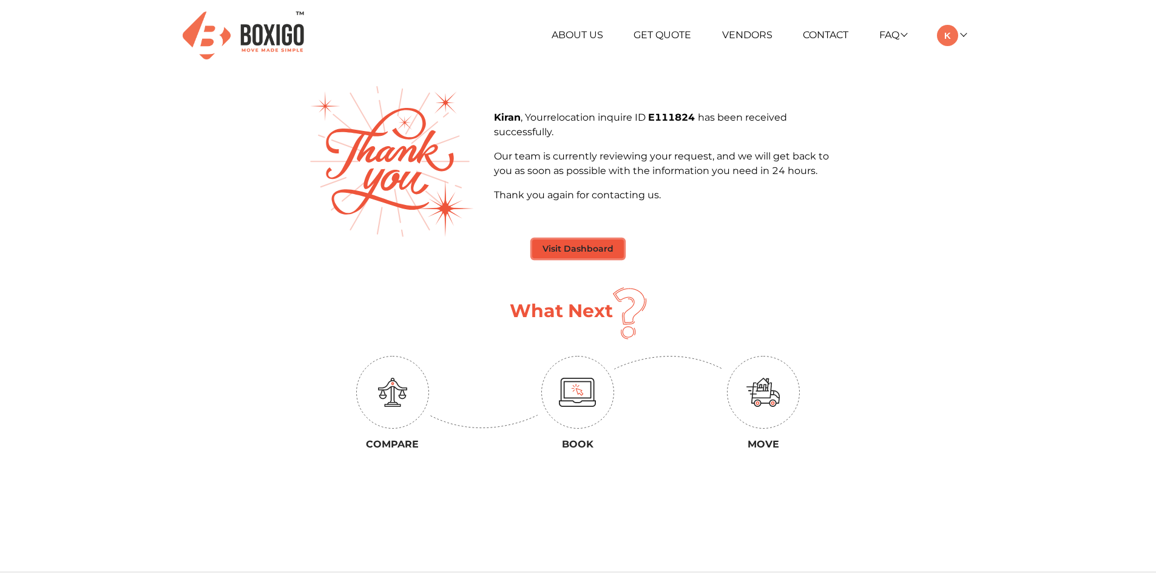
click at [564, 245] on button "Visit Dashboard" at bounding box center [578, 249] width 92 height 19
